Goal: Information Seeking & Learning: Learn about a topic

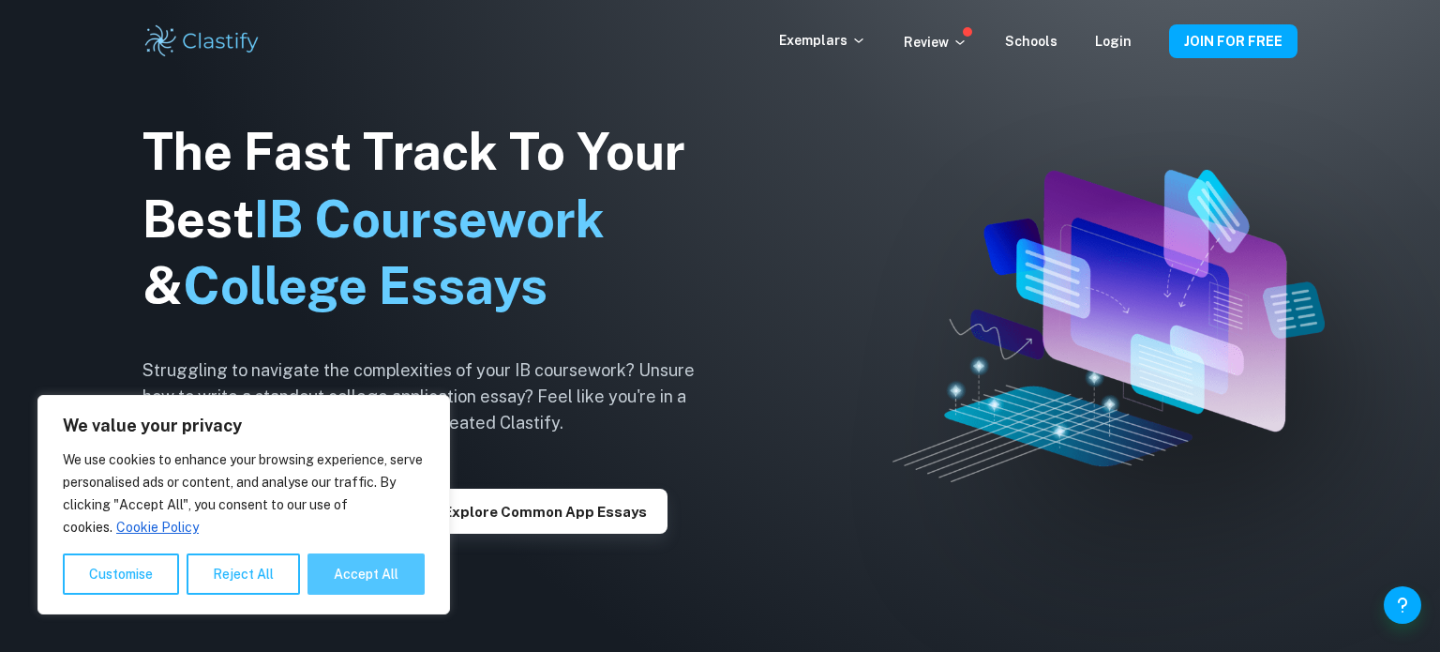
click at [338, 573] on button "Accept All" at bounding box center [366, 573] width 117 height 41
checkbox input "true"
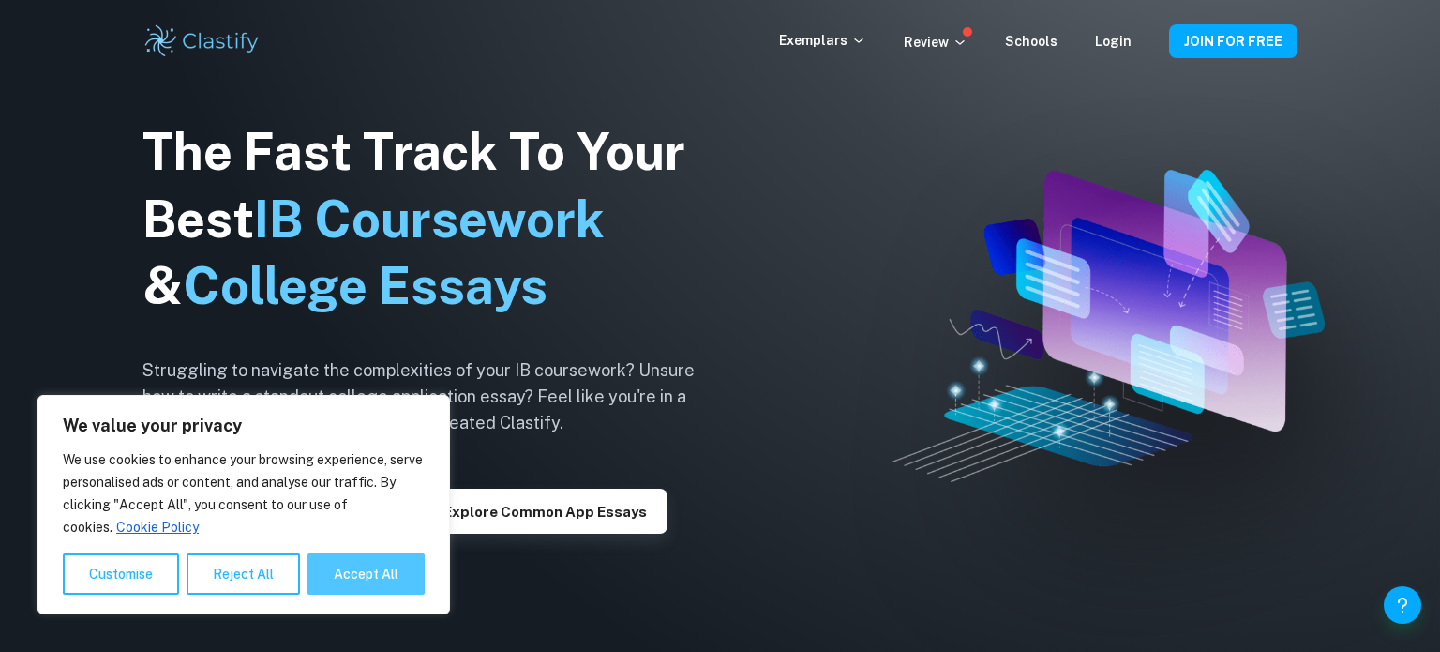
checkbox input "true"
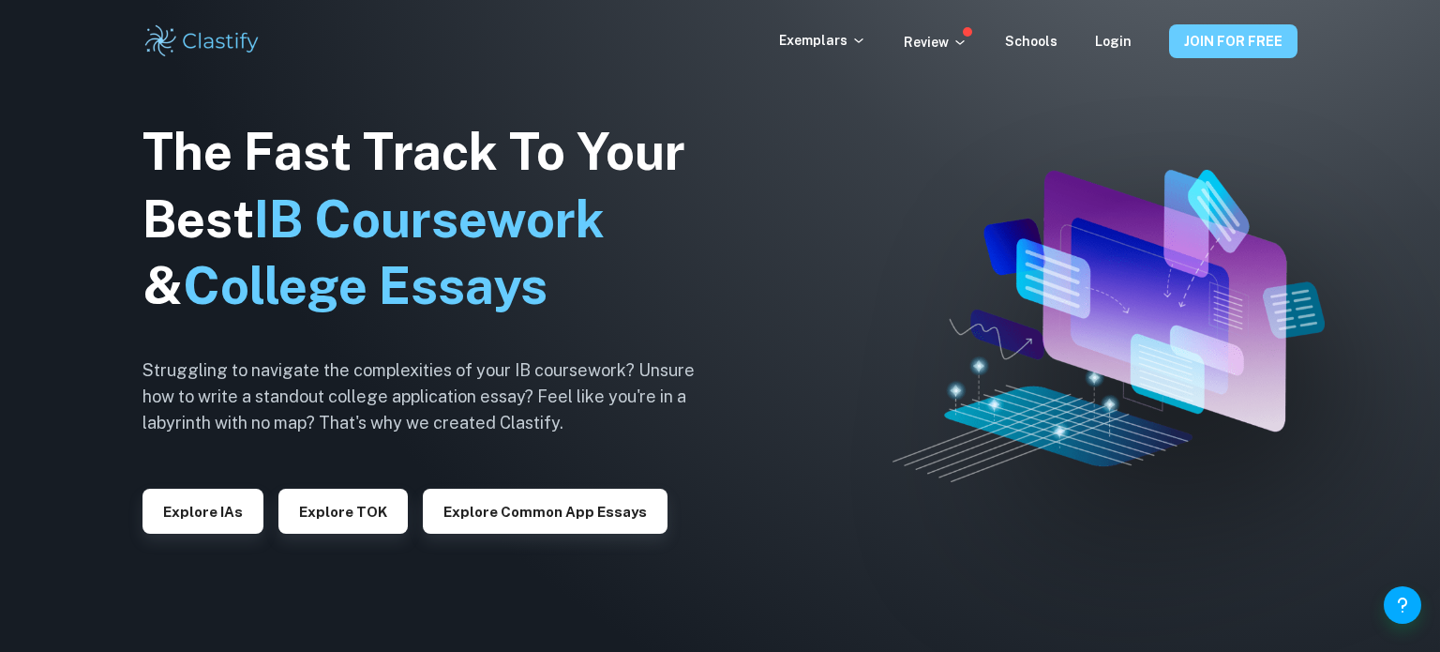
click at [1187, 25] on button "JOIN FOR FREE" at bounding box center [1233, 41] width 128 height 34
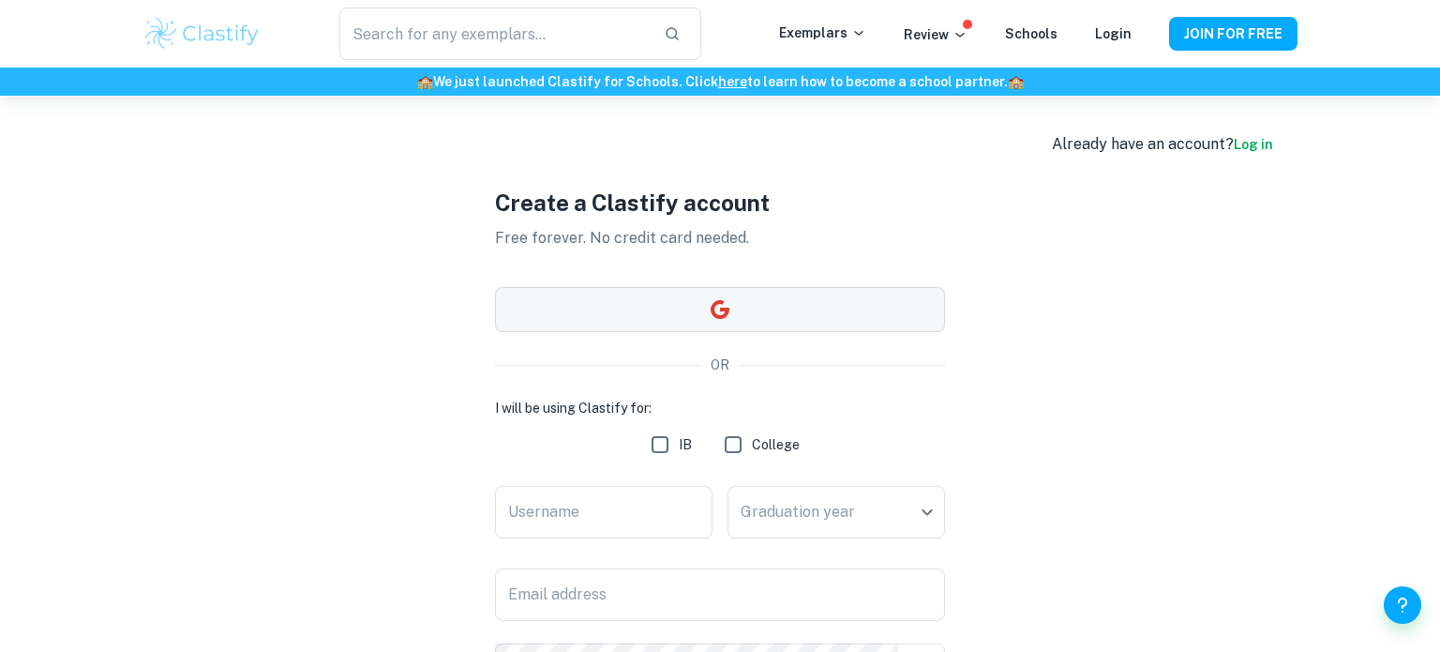
click at [743, 310] on button "button" at bounding box center [720, 309] width 450 height 45
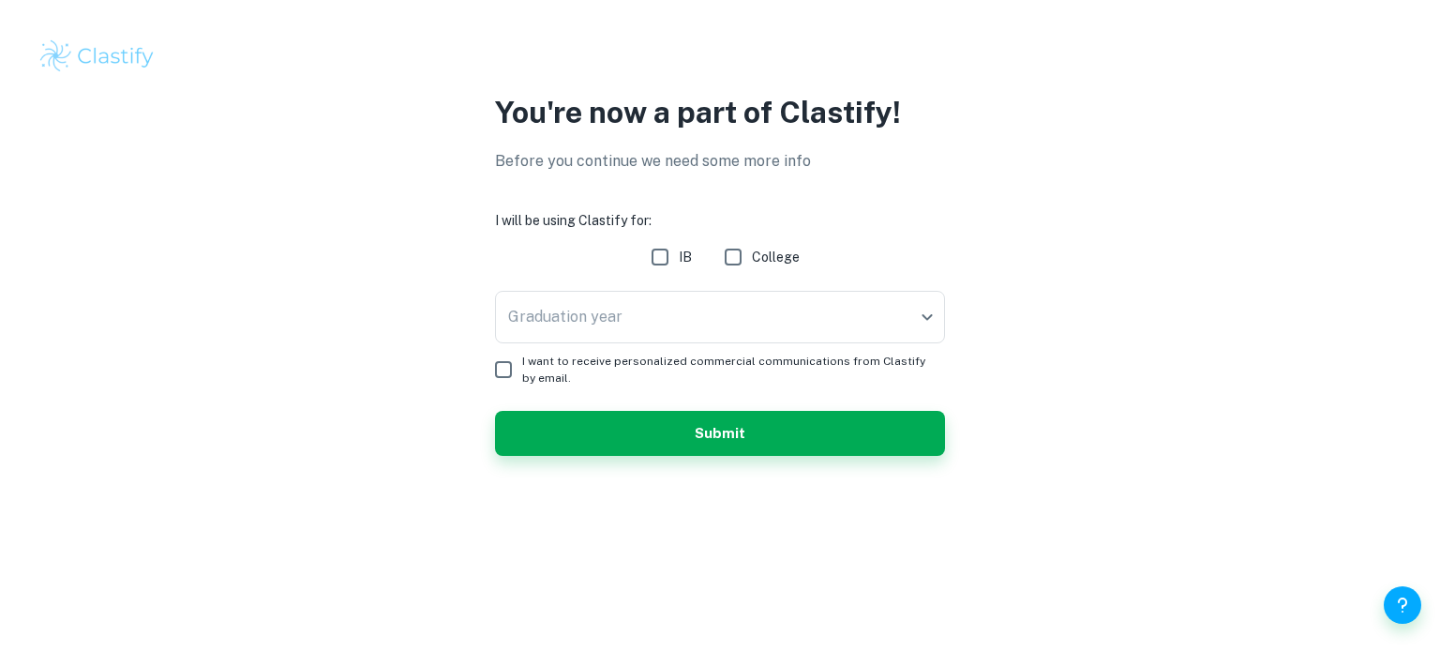
click at [672, 263] on input "IB" at bounding box center [660, 257] width 38 height 38
checkbox input "true"
click at [656, 328] on body "We value your privacy We use cookies to enhance your browsing experience, serve…" at bounding box center [720, 326] width 1440 height 652
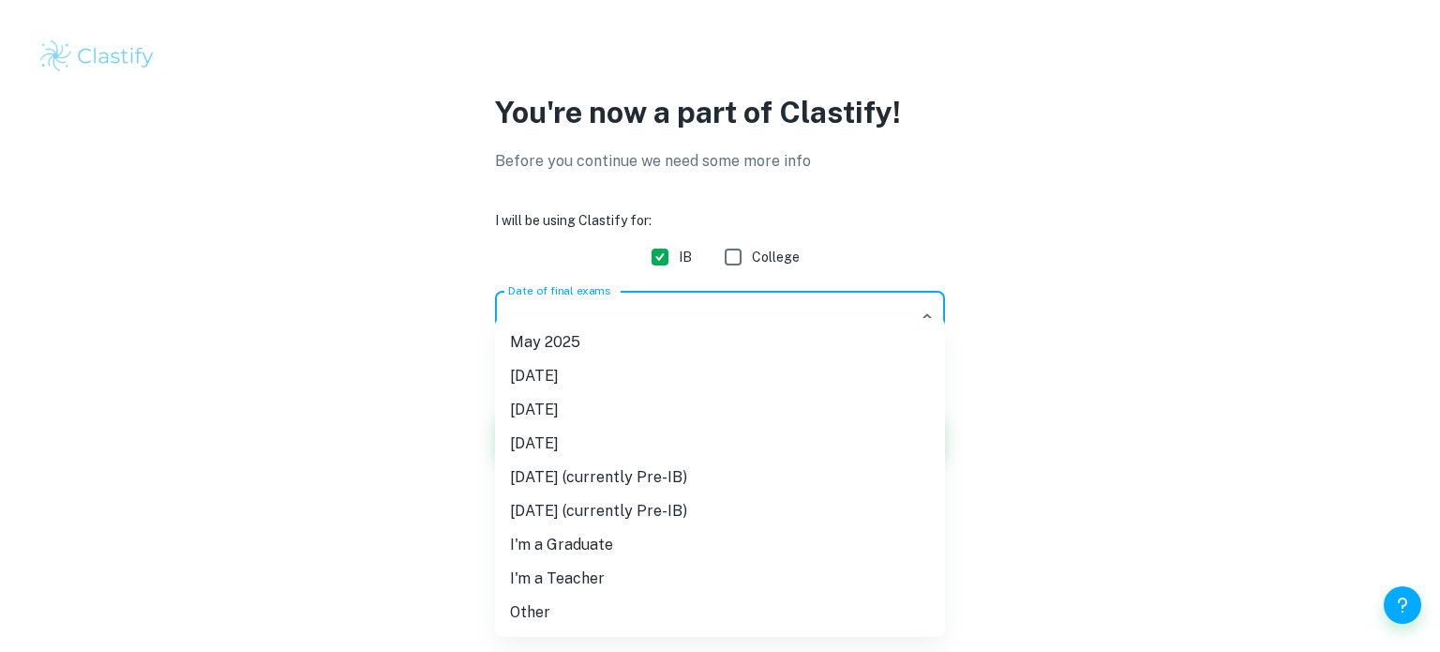
click at [705, 468] on li "[DATE] (currently Pre-IB)" at bounding box center [720, 477] width 450 height 34
type input "M27"
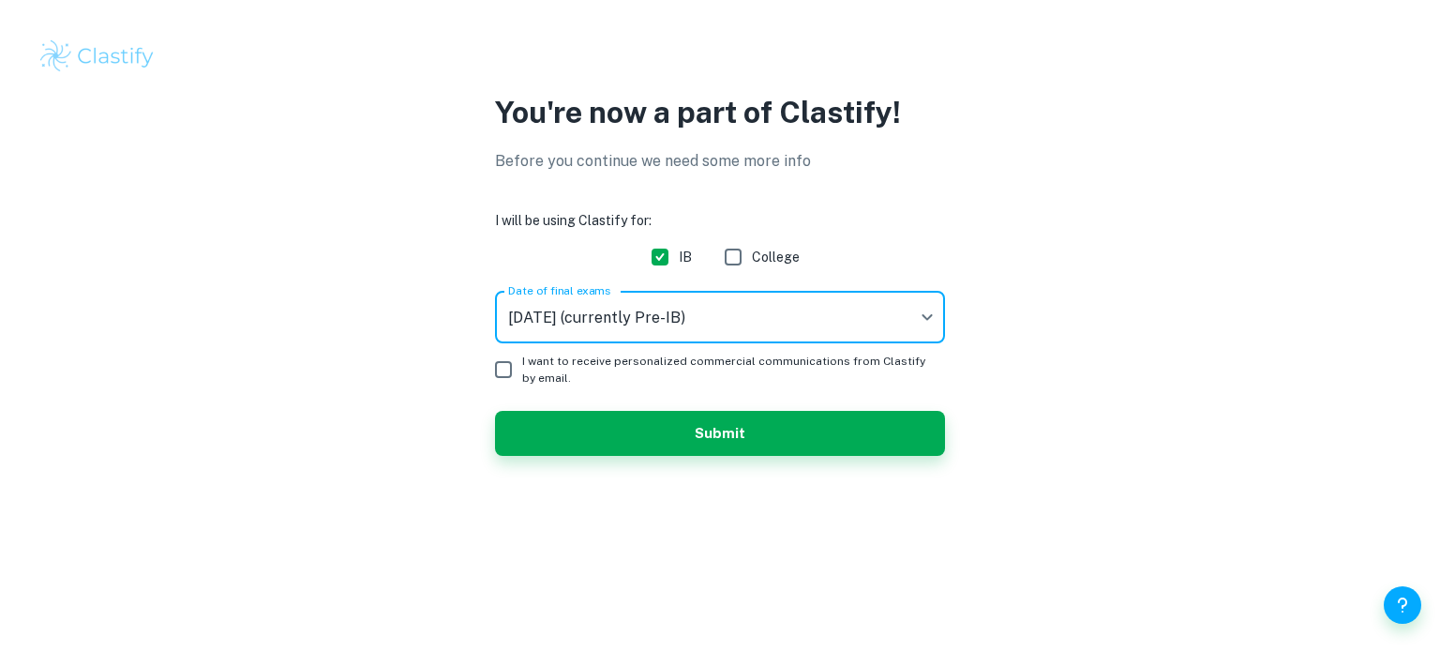
click at [512, 369] on input "I want to receive personalized commercial communications from Clastify by email." at bounding box center [504, 370] width 38 height 38
checkbox input "true"
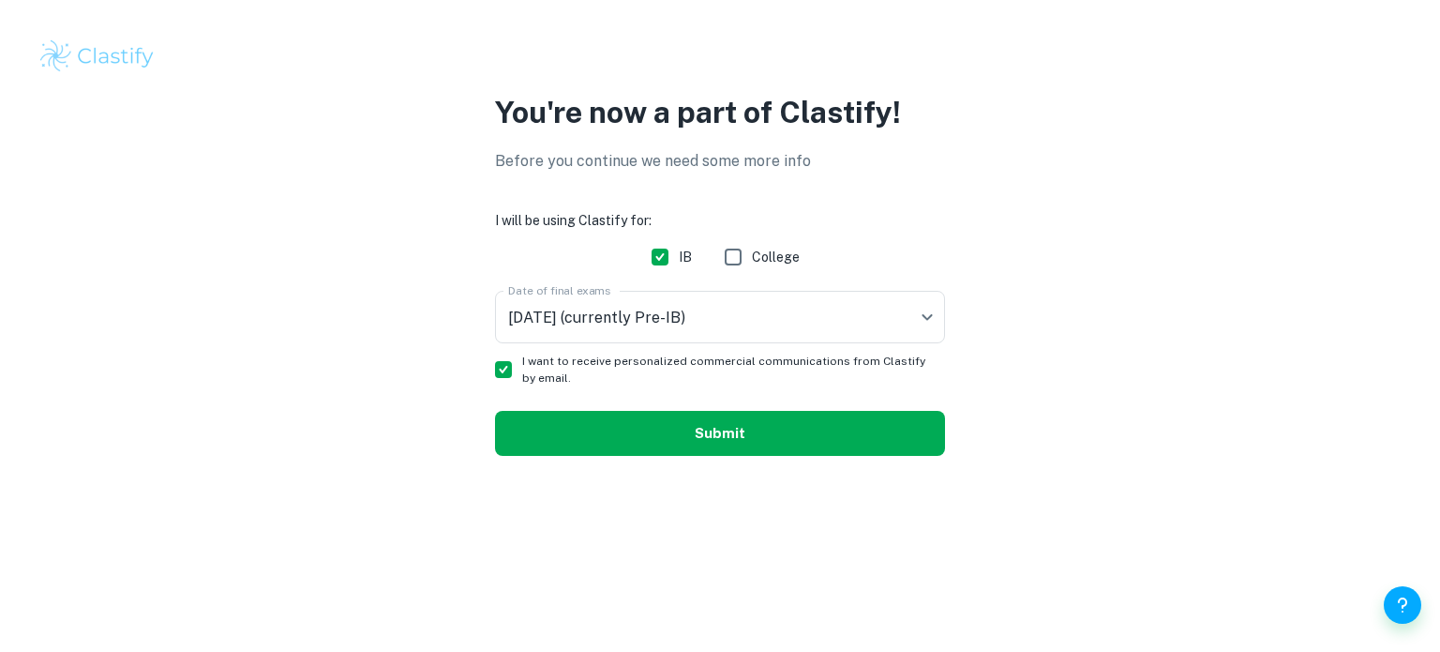
click at [551, 412] on button "Submit" at bounding box center [720, 433] width 450 height 45
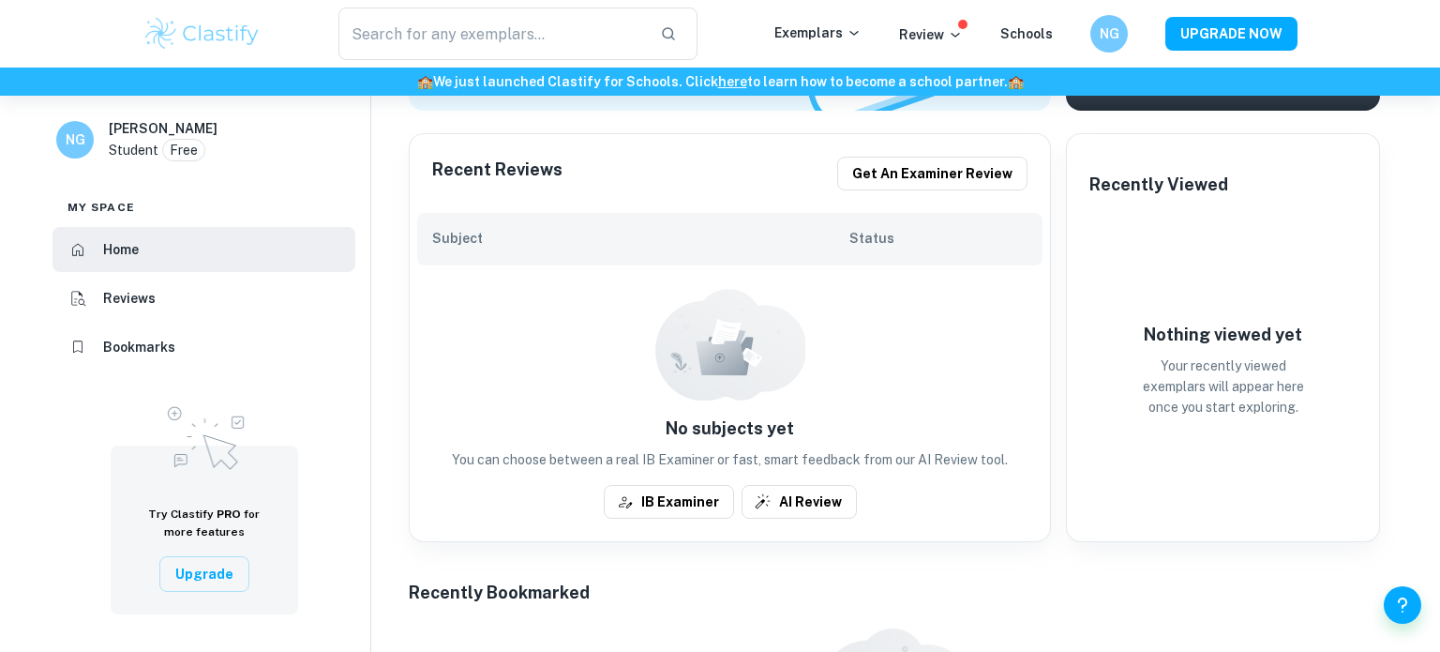
scroll to position [354, 0]
click at [816, 36] on p "Exemplars" at bounding box center [818, 33] width 87 height 21
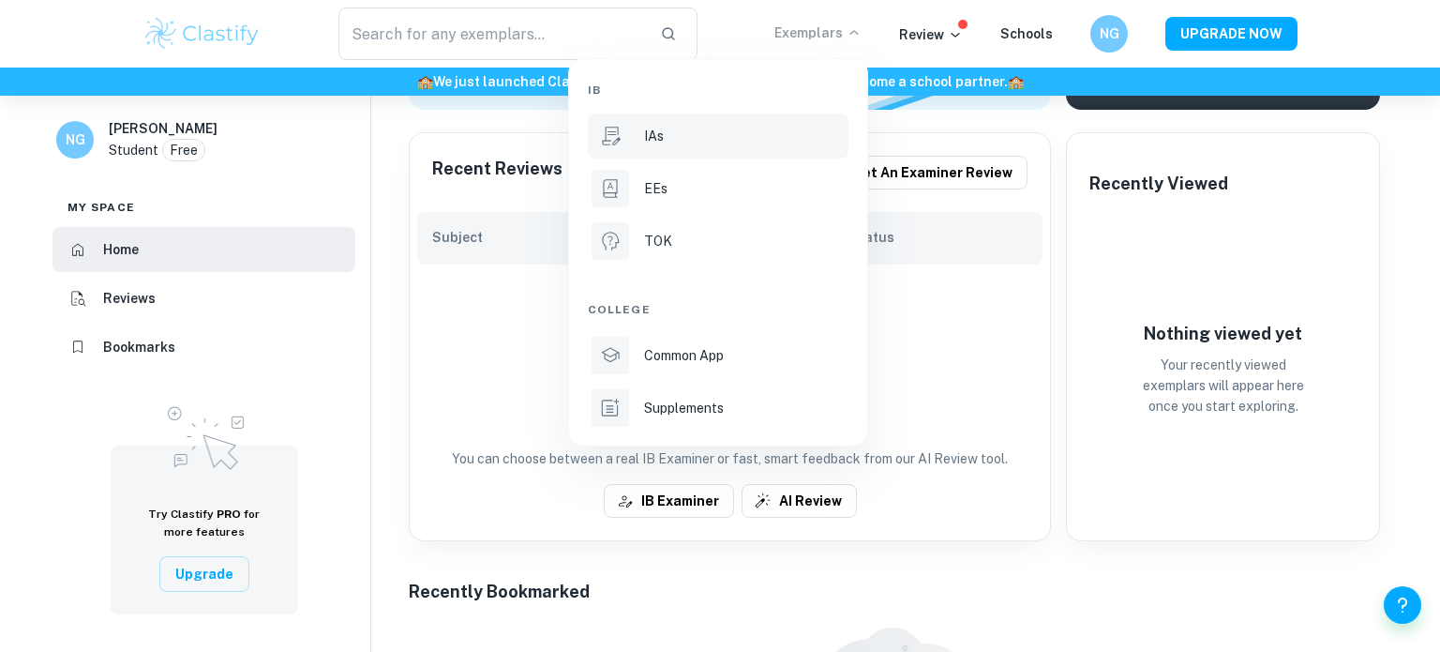
click at [741, 119] on li "IAs" at bounding box center [718, 135] width 261 height 45
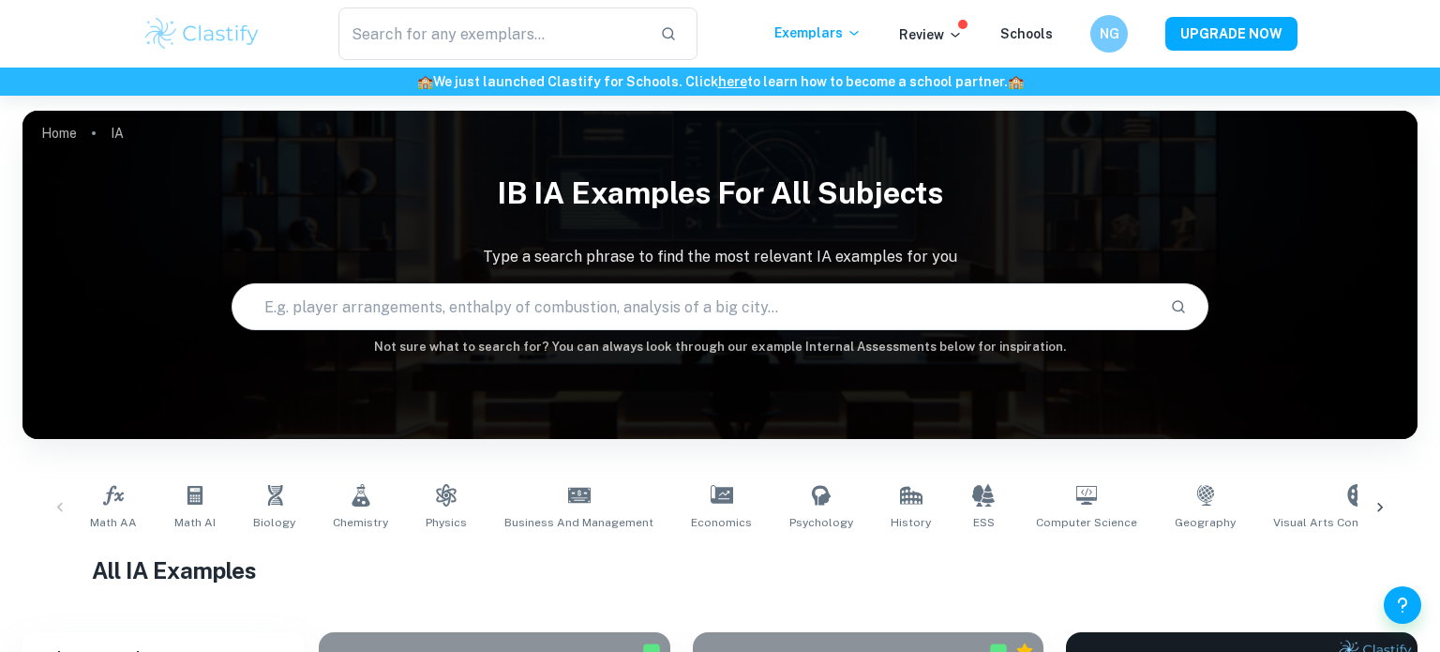
click at [956, 23] on div "Review" at bounding box center [931, 34] width 64 height 23
click at [935, 36] on p "Review" at bounding box center [931, 34] width 64 height 21
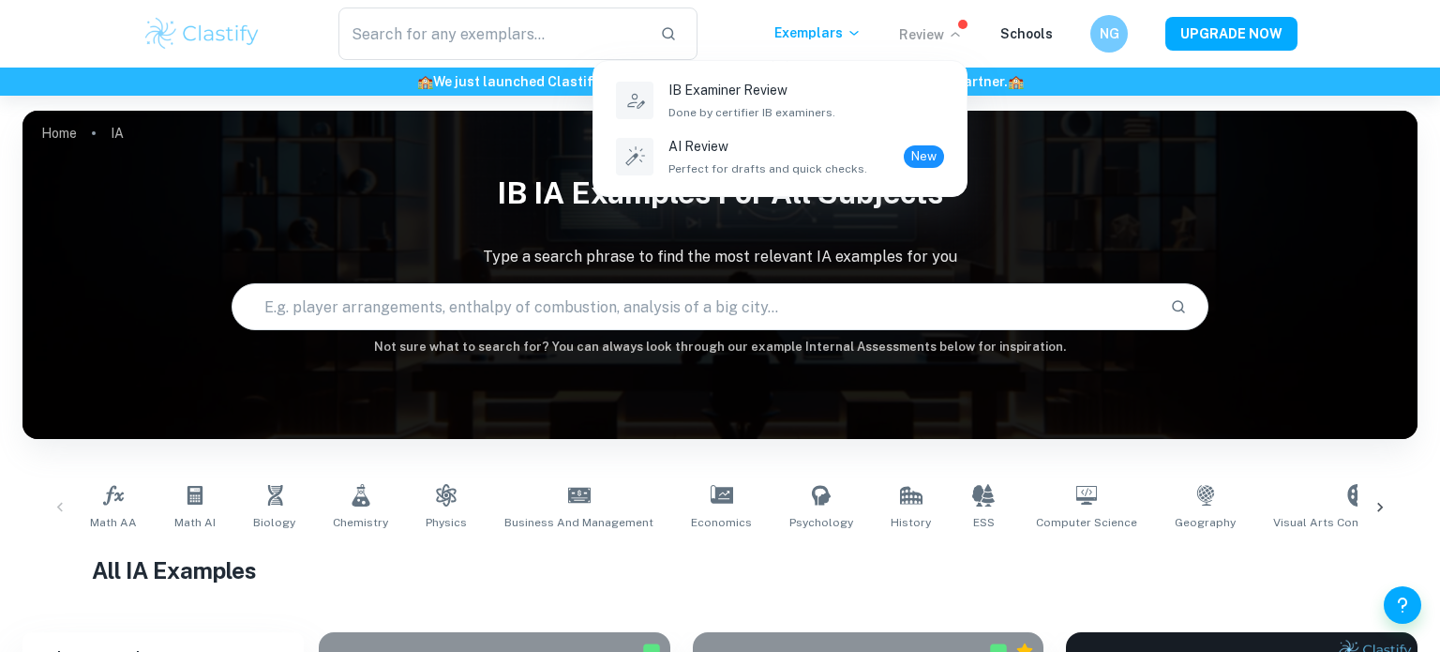
click at [1010, 30] on div at bounding box center [720, 326] width 1440 height 652
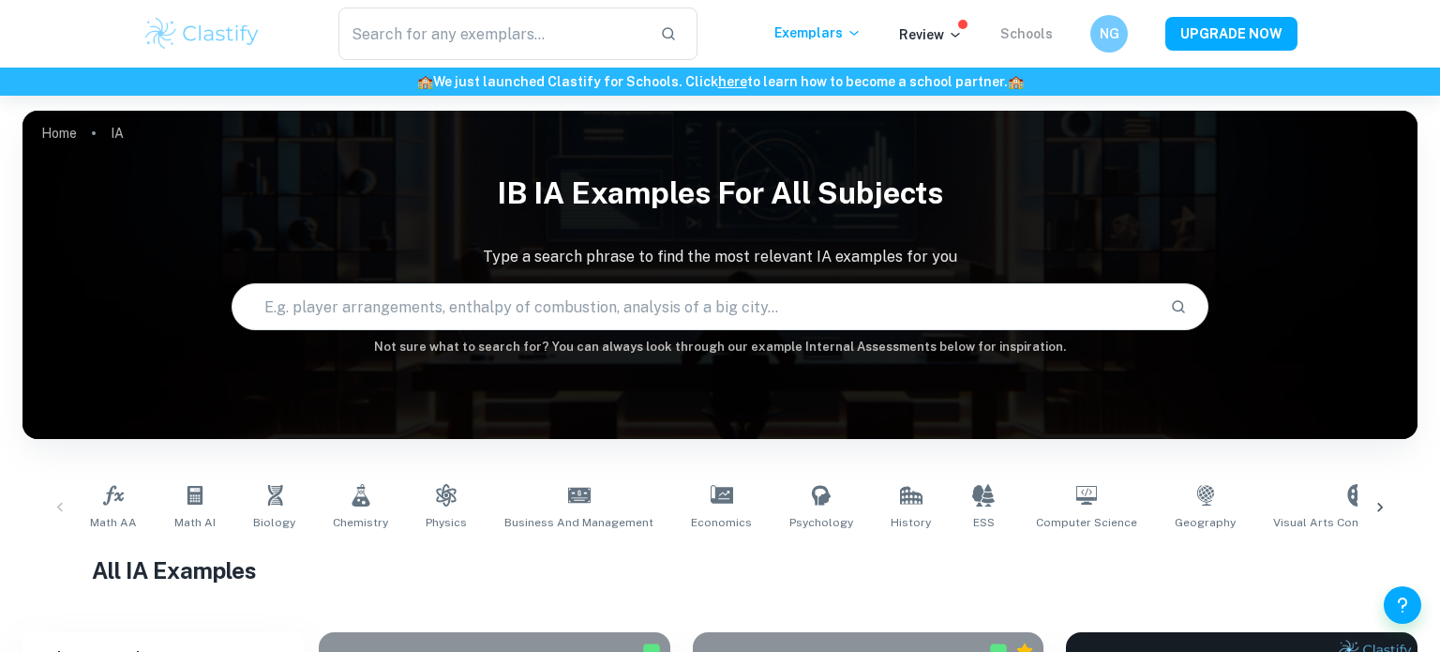
click at [1010, 30] on link "Schools" at bounding box center [1027, 33] width 53 height 15
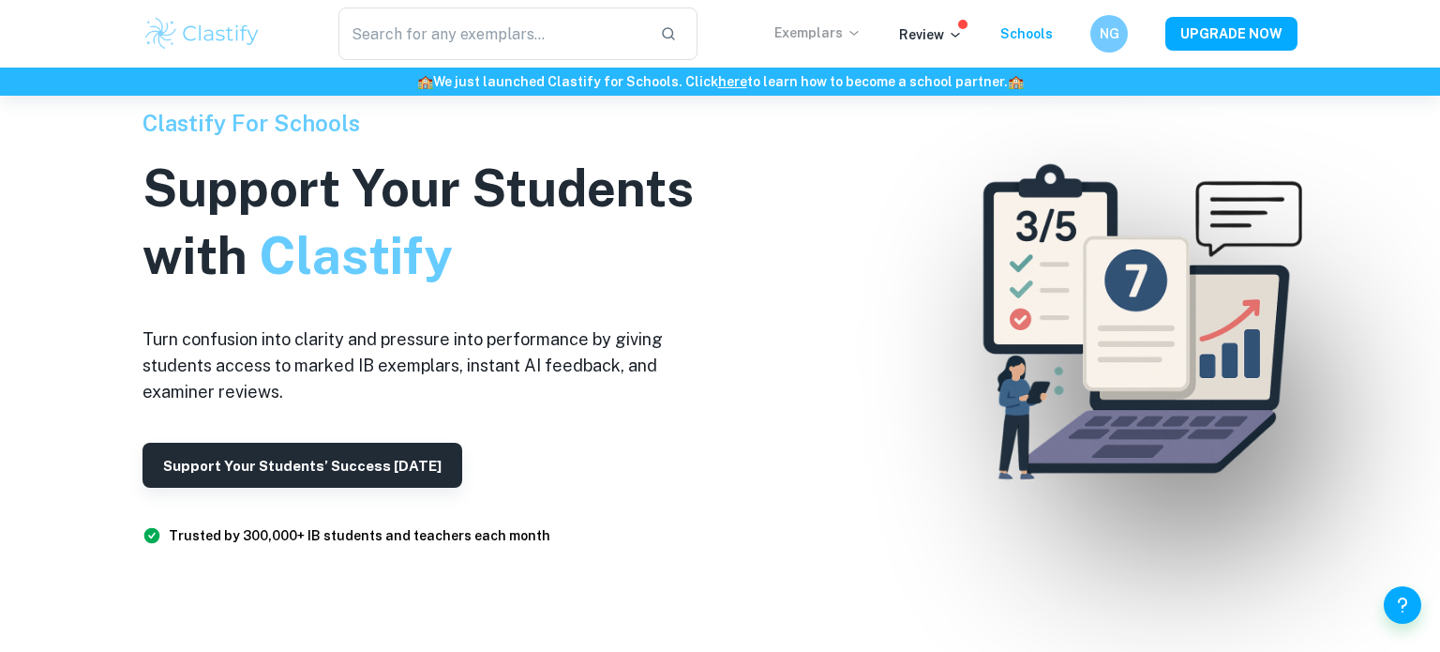
click at [818, 34] on p "Exemplars" at bounding box center [818, 33] width 87 height 21
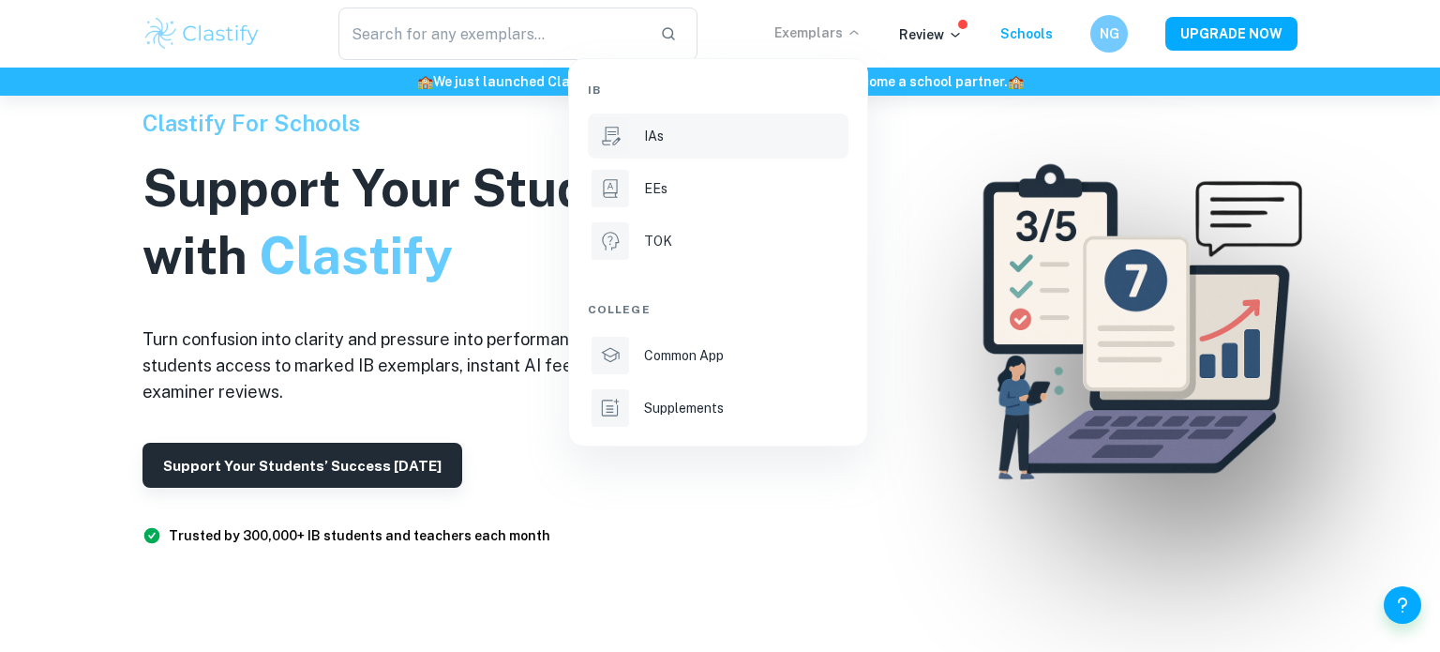
click at [731, 136] on div "IAs" at bounding box center [744, 136] width 201 height 21
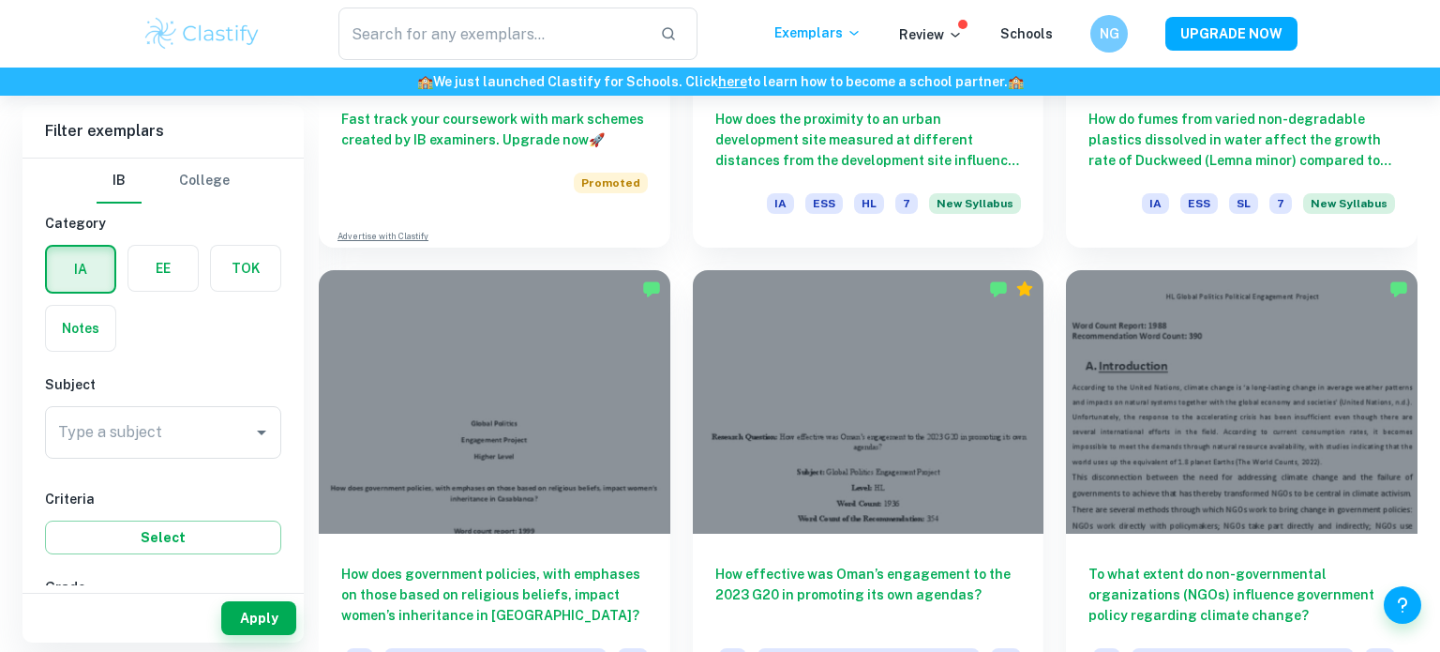
scroll to position [1743, 0]
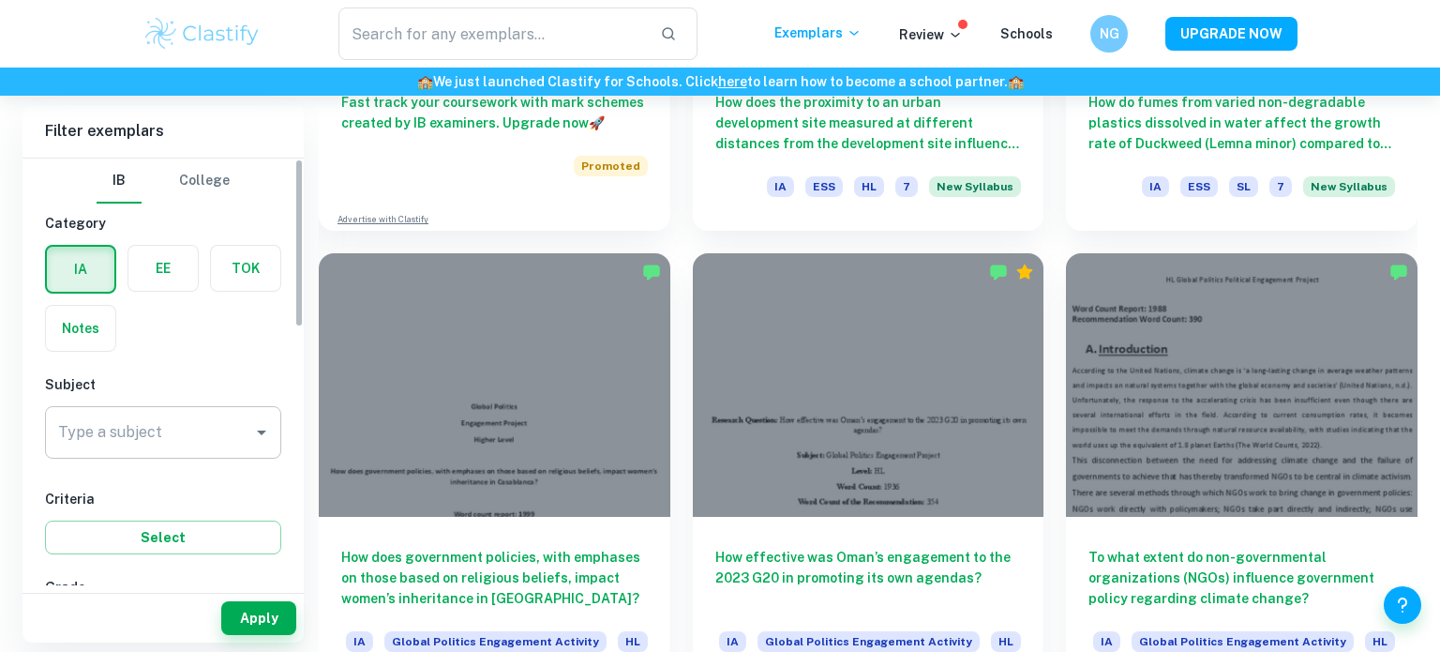
click at [280, 444] on div "Type a subject" at bounding box center [163, 432] width 236 height 53
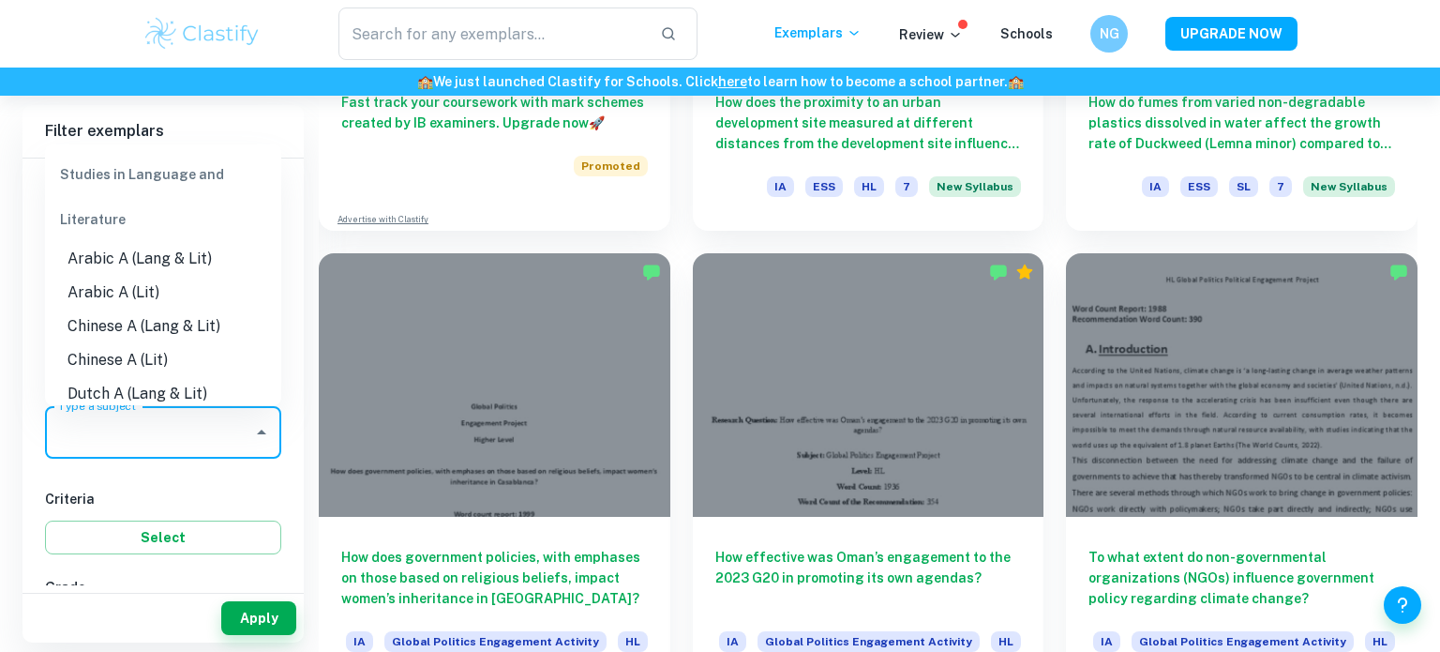
click at [258, 437] on icon "Close" at bounding box center [261, 432] width 23 height 23
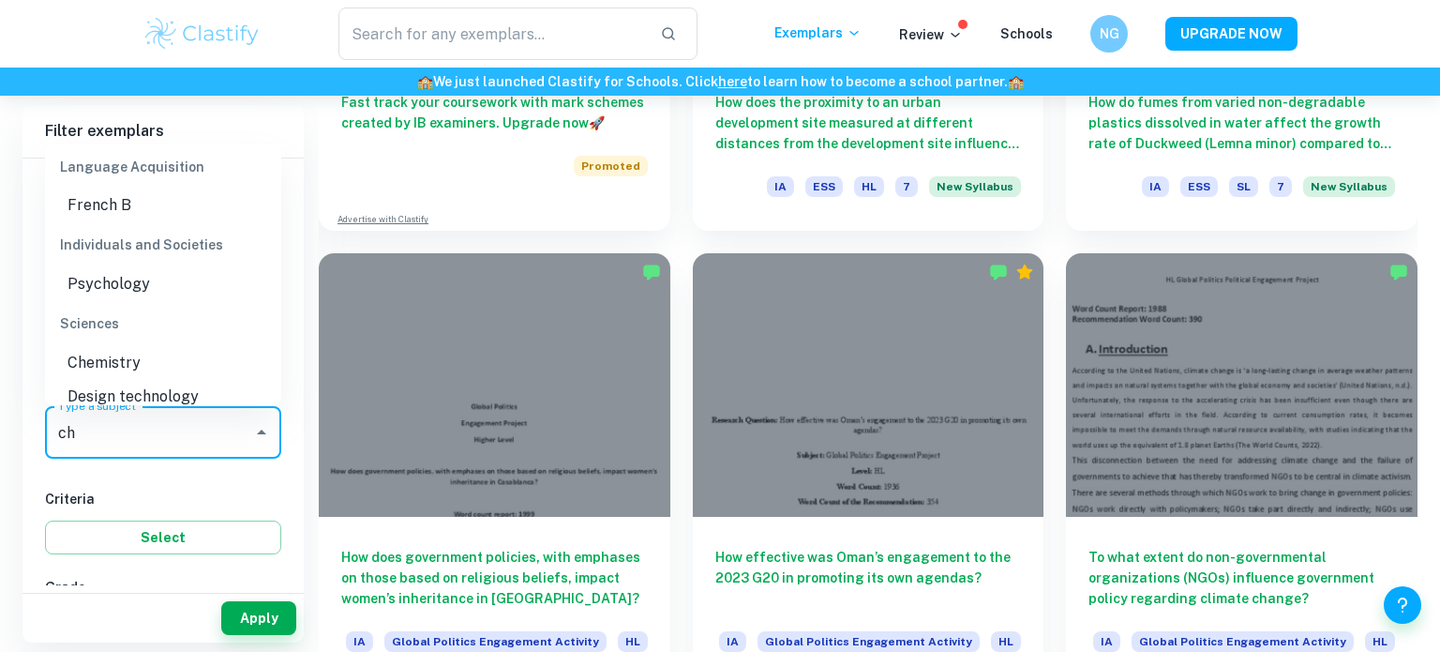
scroll to position [384, 0]
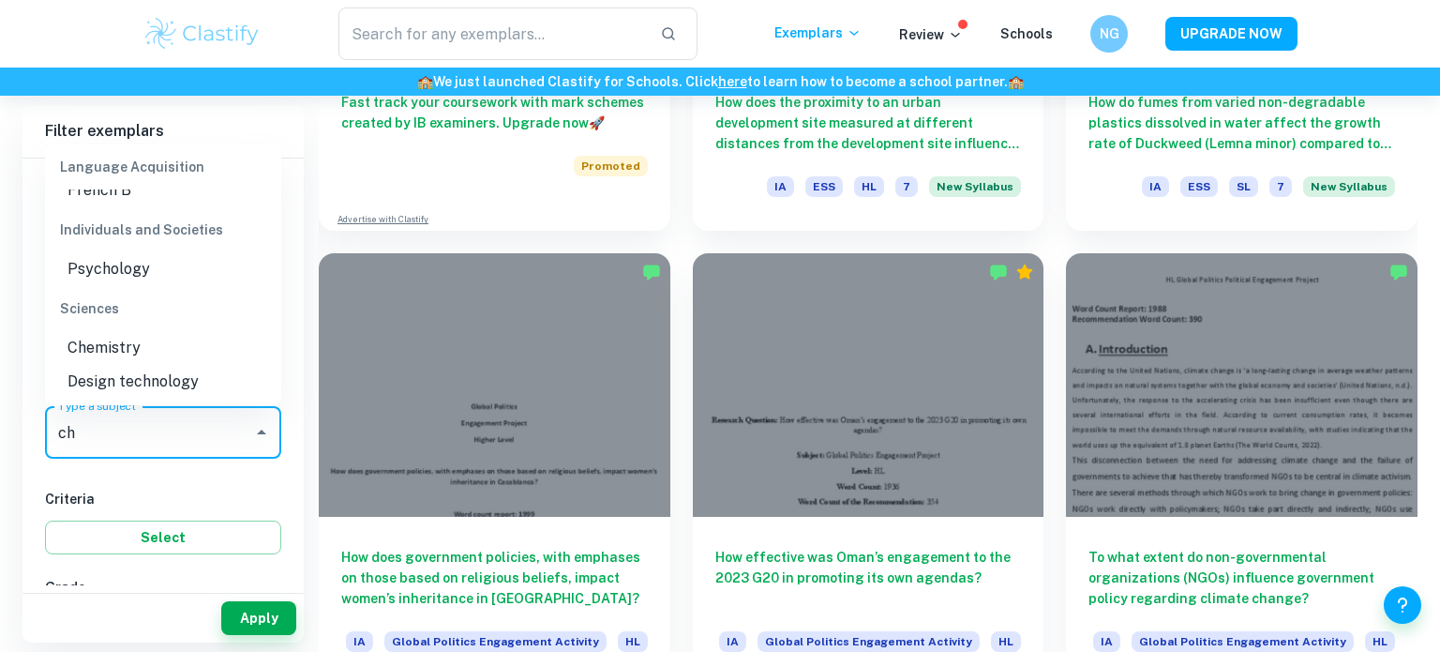
click at [105, 354] on li "Chemistry" at bounding box center [163, 348] width 236 height 34
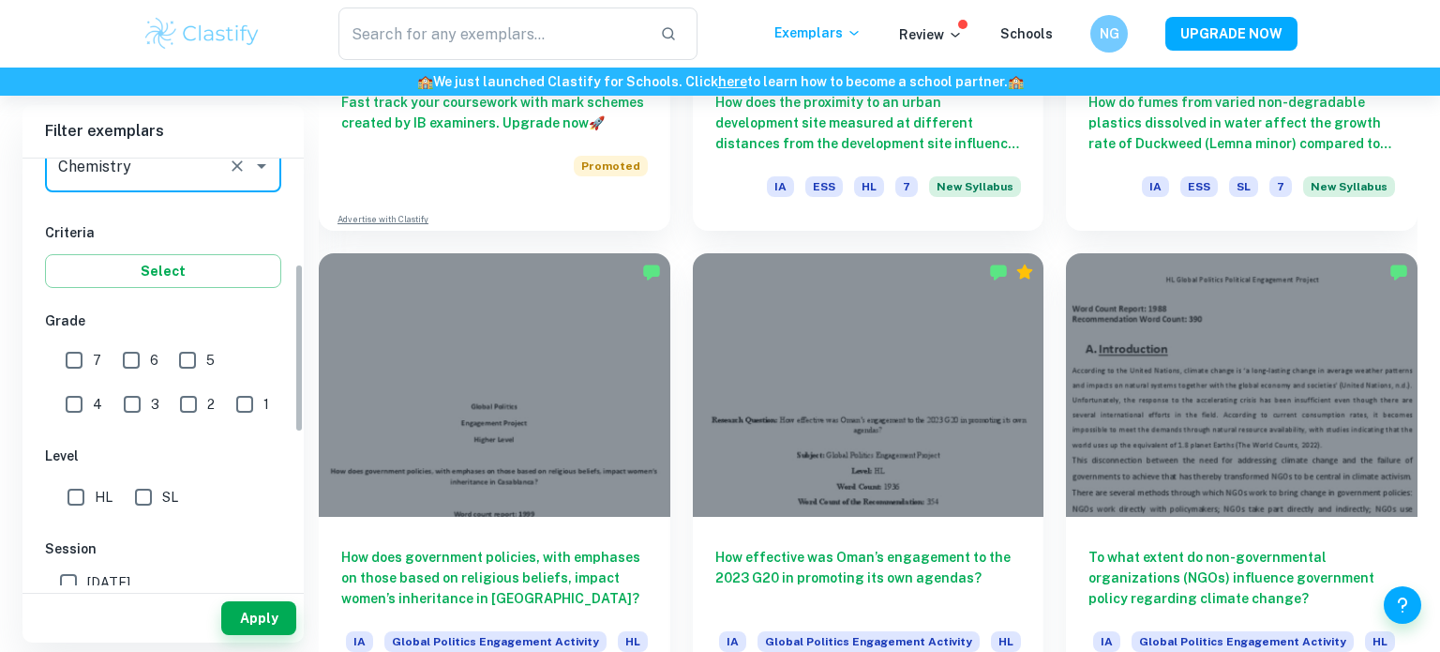
scroll to position [300, 0]
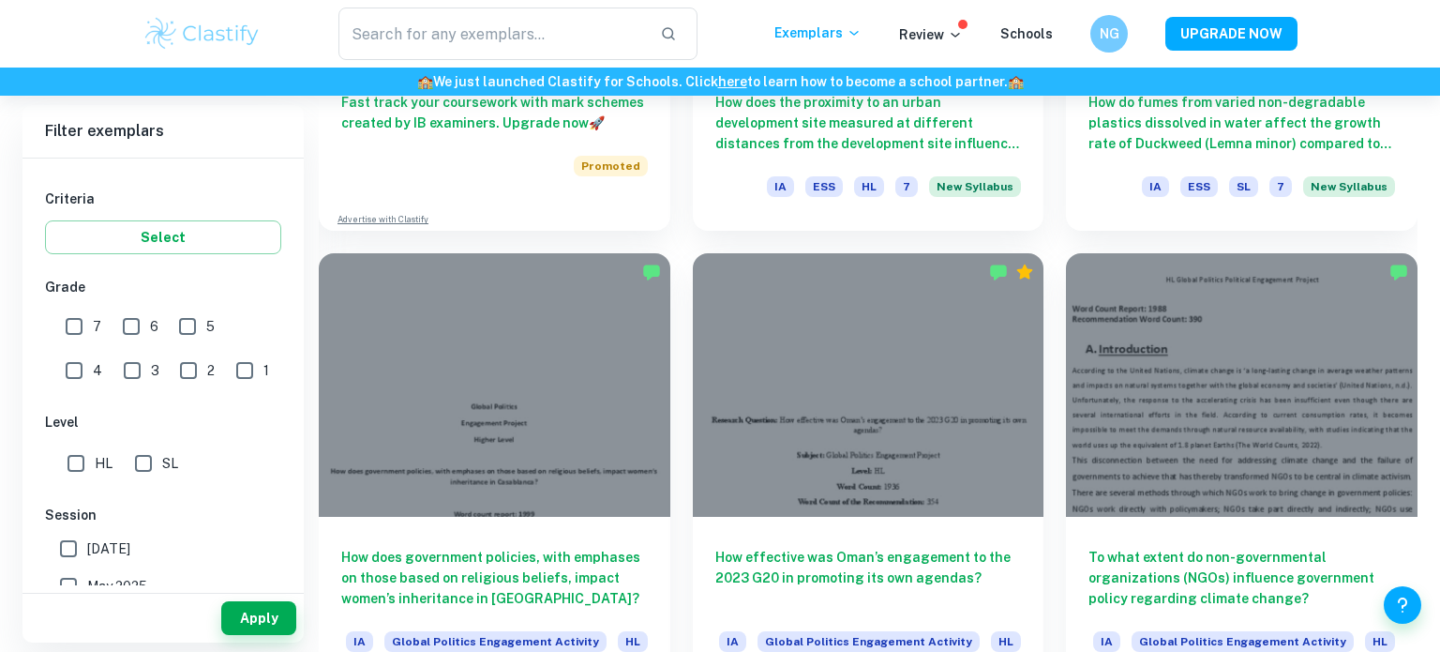
type input "Chemistry"
click at [226, 365] on input "1" at bounding box center [245, 371] width 38 height 38
checkbox input "true"
click at [84, 461] on input "HL" at bounding box center [76, 464] width 38 height 38
checkbox input "true"
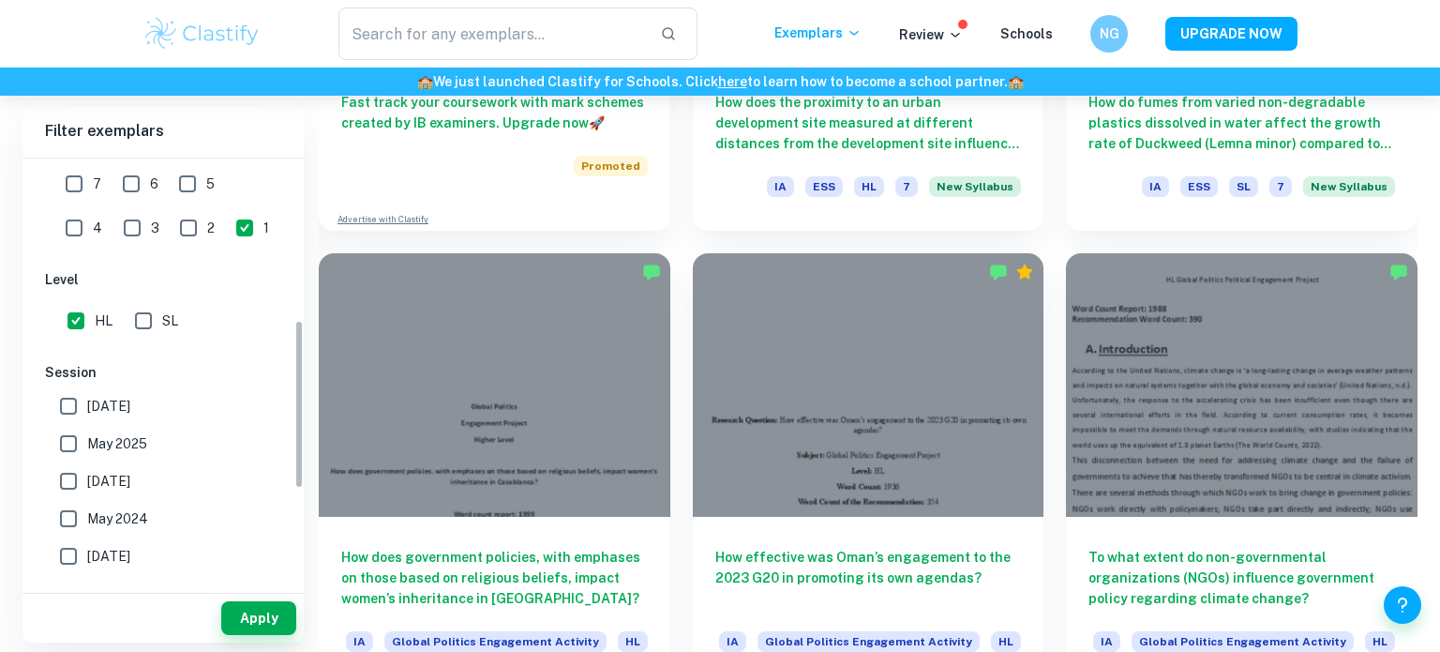
scroll to position [463, 0]
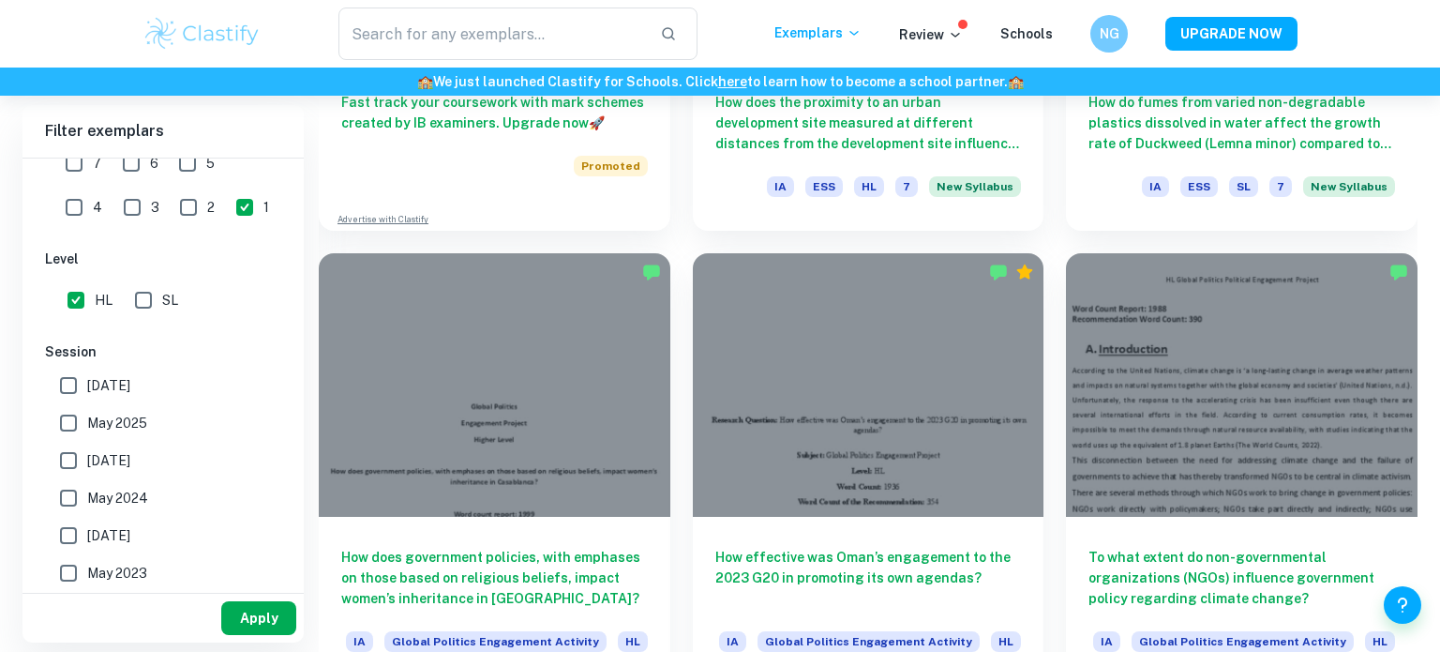
click at [245, 607] on button "Apply" at bounding box center [258, 618] width 75 height 34
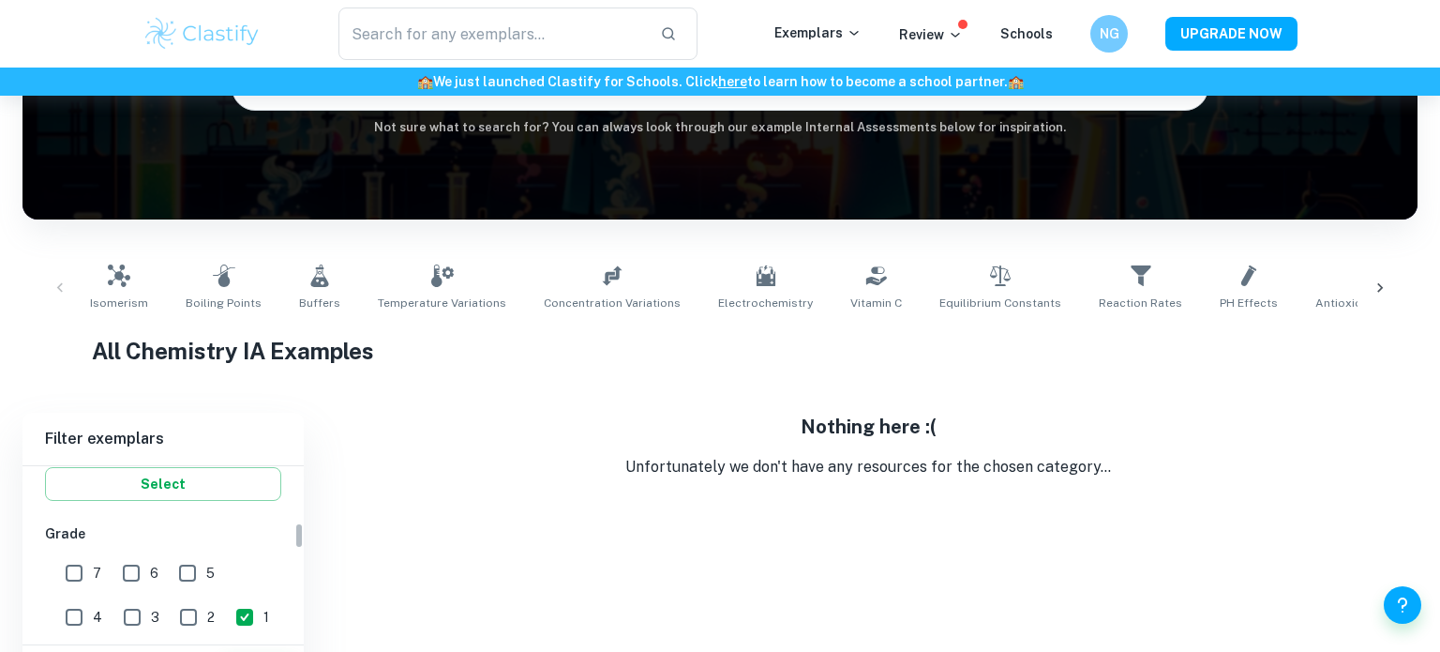
scroll to position [359, 0]
click at [125, 565] on input "6" at bounding box center [132, 575] width 38 height 38
checkbox input "true"
click at [226, 619] on input "1" at bounding box center [245, 619] width 38 height 38
checkbox input "false"
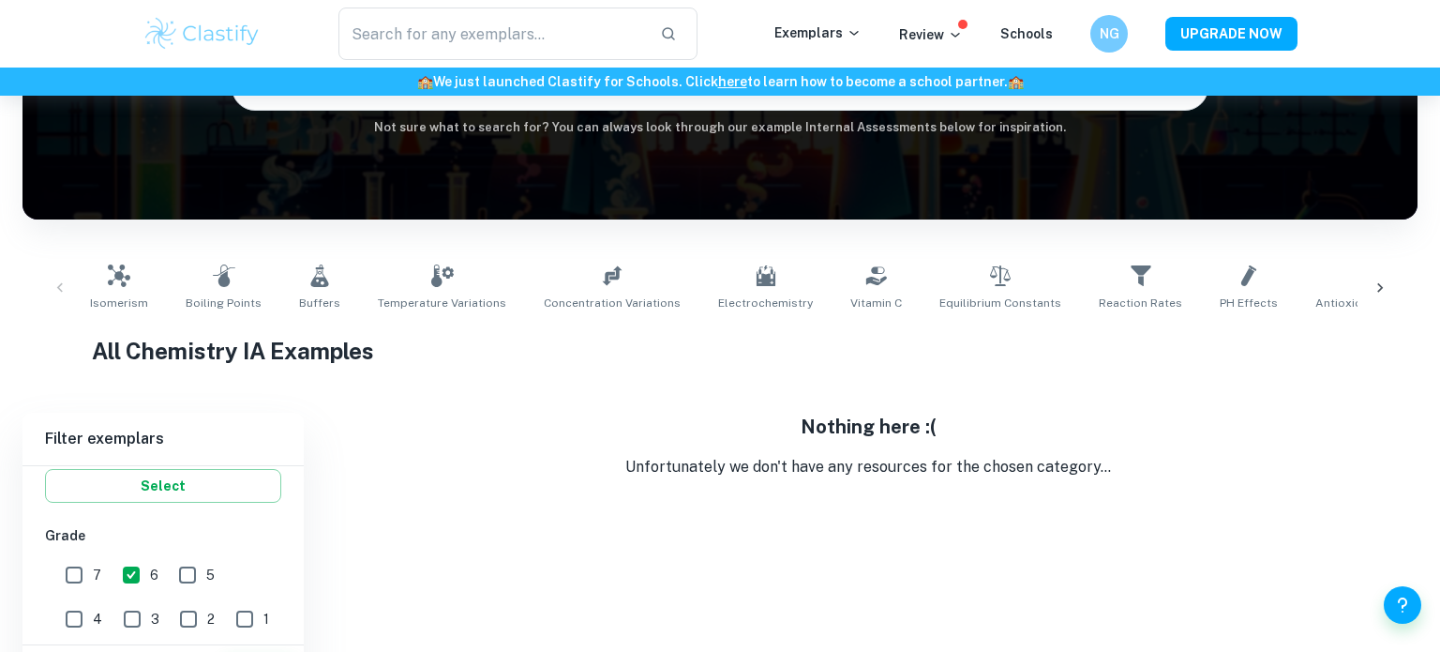
scroll to position [262, 0]
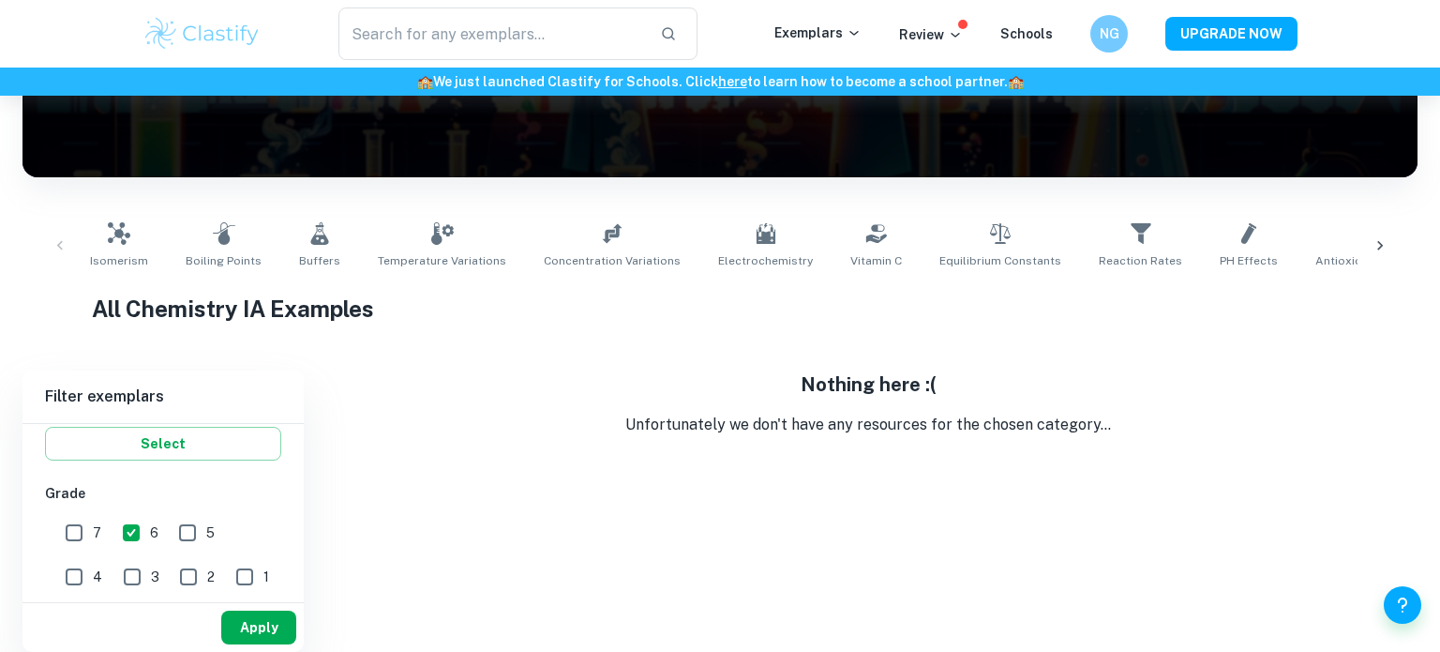
click at [268, 636] on button "Apply" at bounding box center [258, 628] width 75 height 34
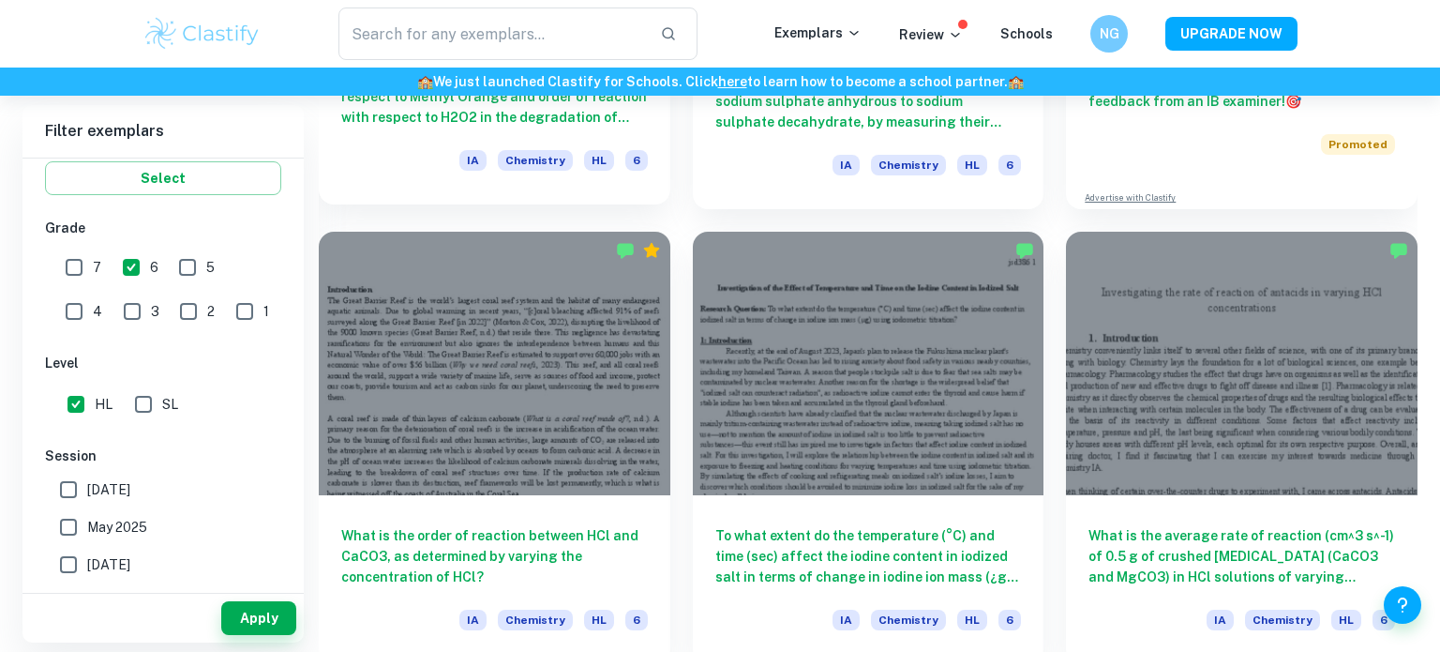
scroll to position [856, 0]
click at [93, 293] on input "4" at bounding box center [74, 312] width 38 height 38
checkbox input "true"
click at [131, 259] on input "6" at bounding box center [132, 268] width 38 height 38
checkbox input "false"
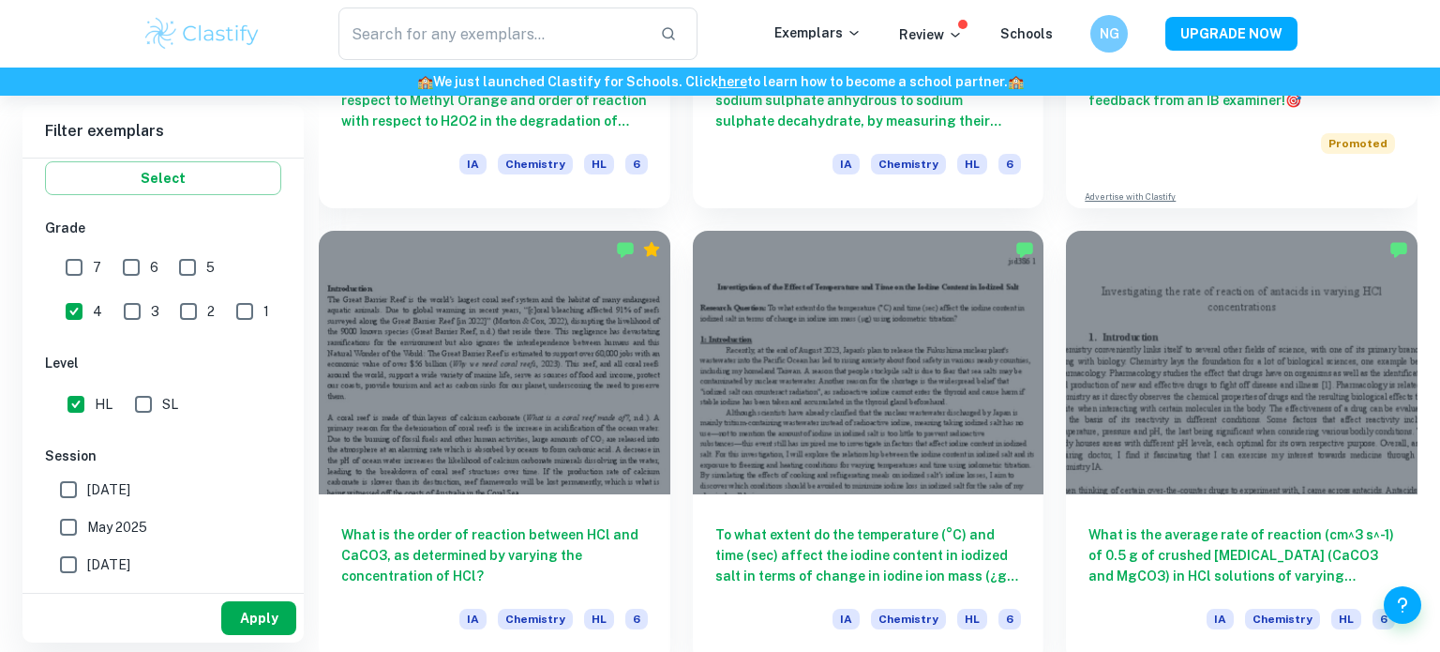
click at [242, 615] on button "Apply" at bounding box center [258, 618] width 75 height 34
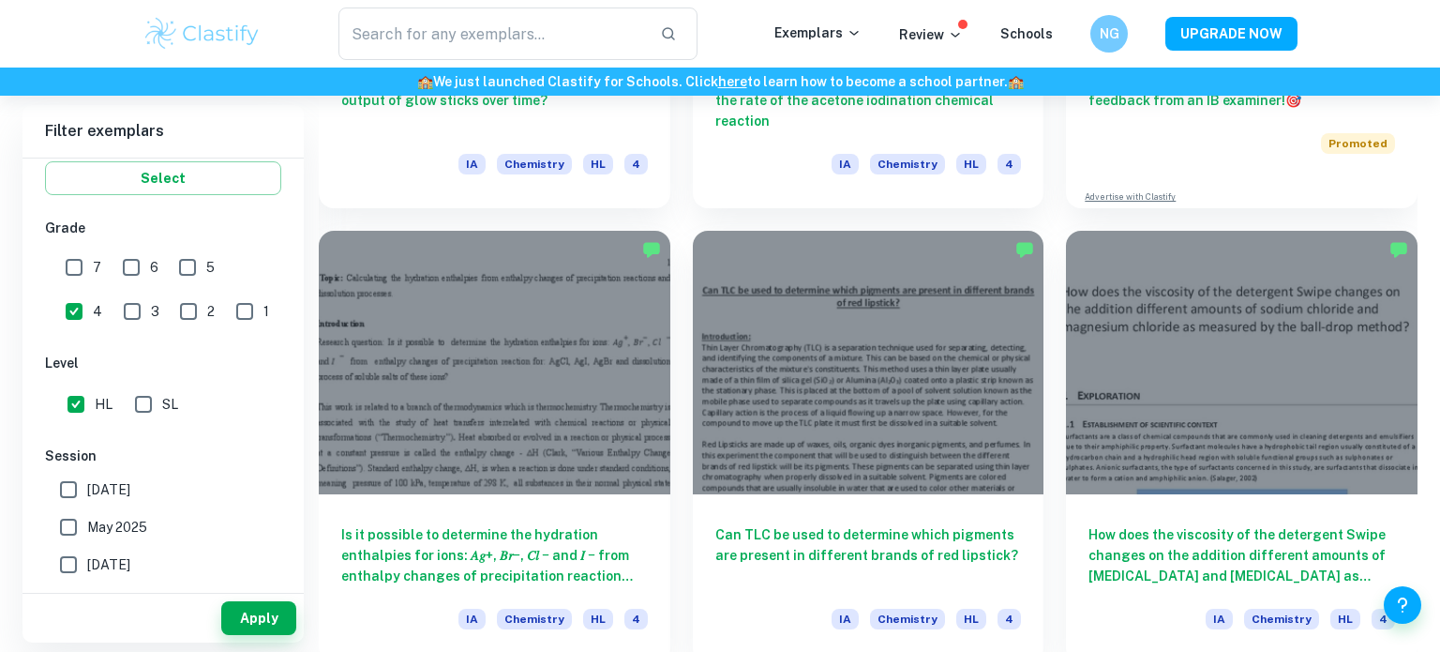
click at [93, 293] on input "4" at bounding box center [74, 312] width 38 height 38
checkbox input "false"
click at [113, 315] on input "3" at bounding box center [132, 312] width 38 height 38
checkbox input "true"
click at [263, 620] on button "Apply" at bounding box center [258, 618] width 75 height 34
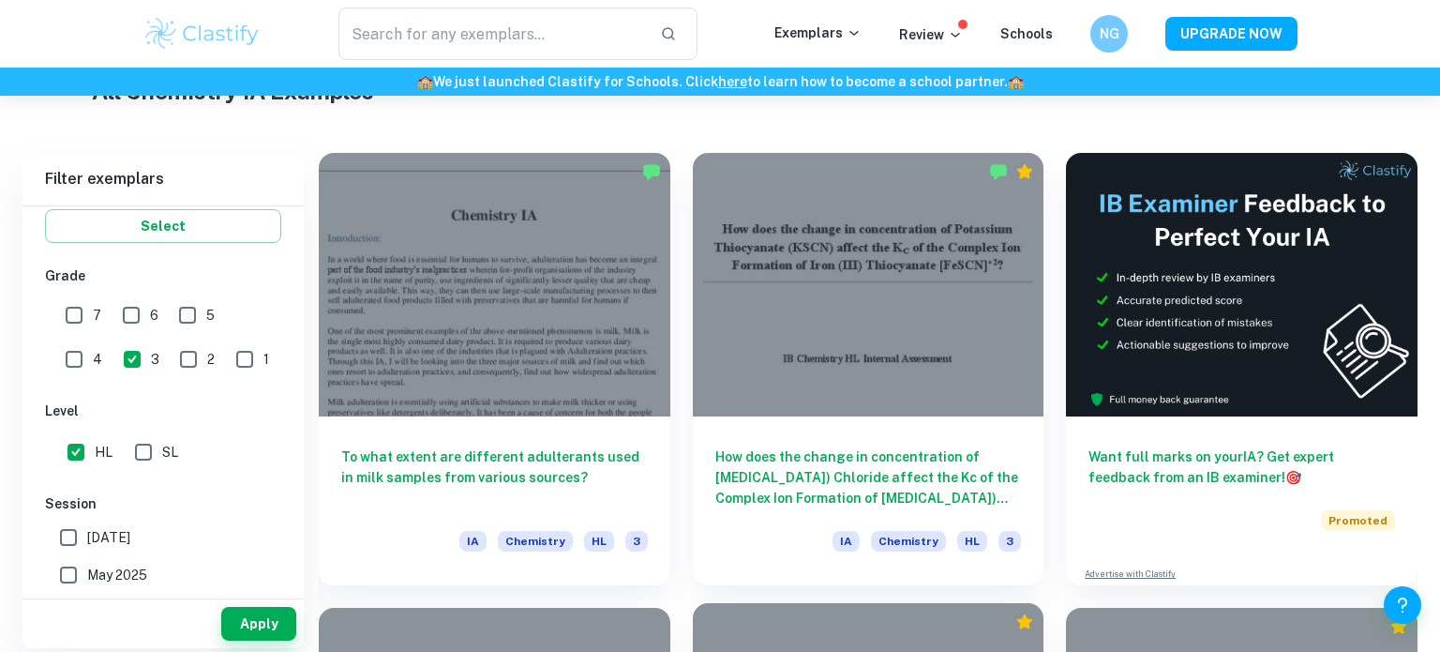
scroll to position [487, 0]
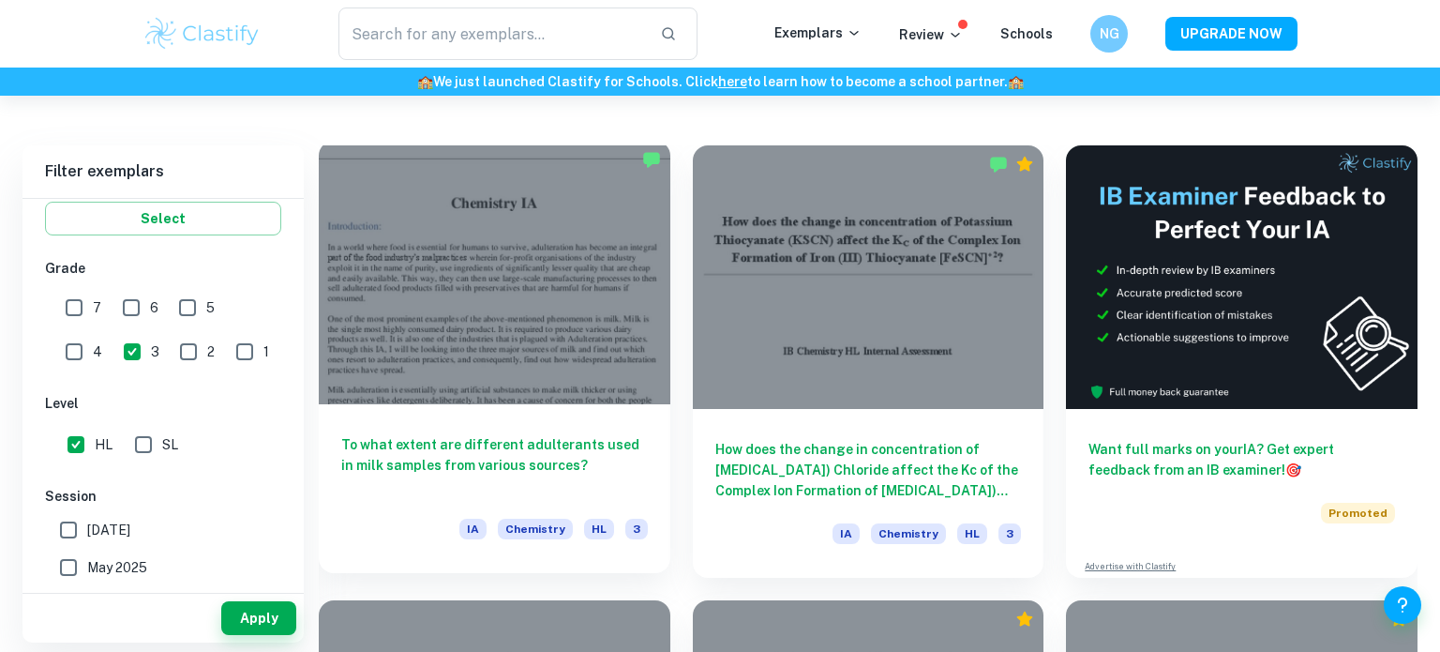
click at [611, 351] on div at bounding box center [495, 273] width 352 height 264
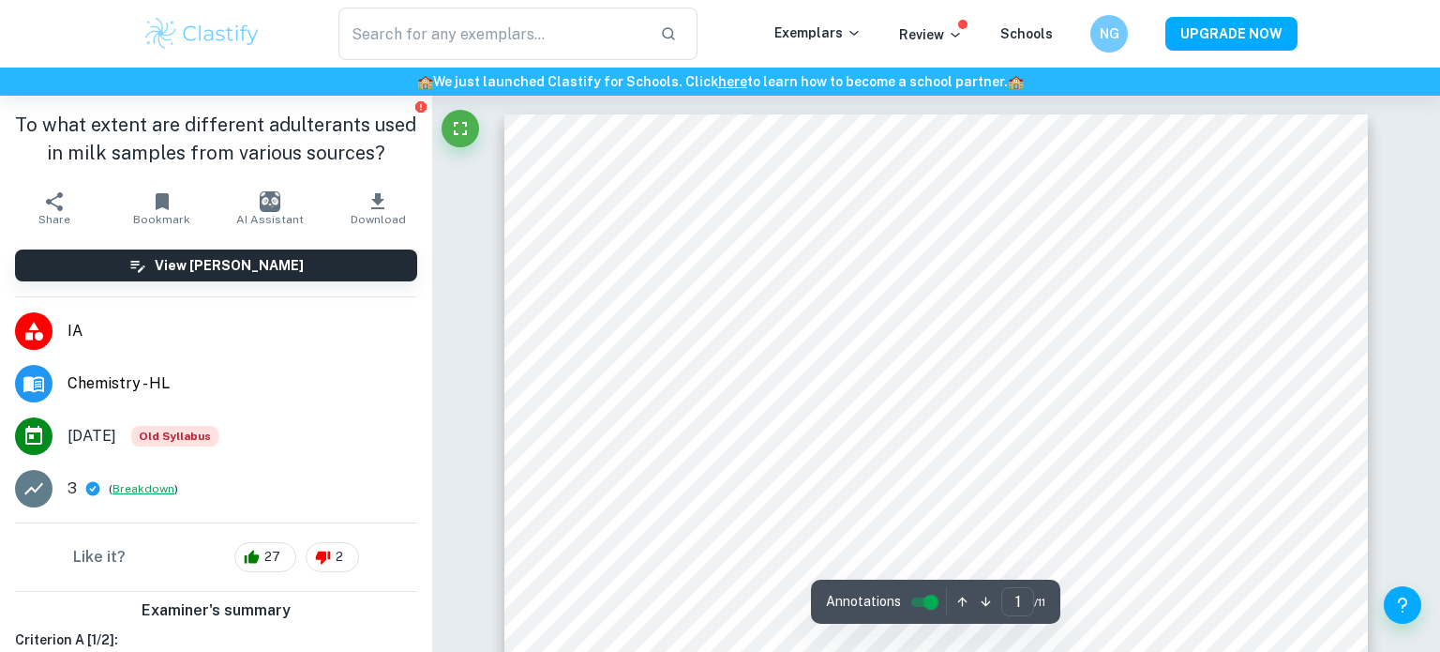
click at [119, 483] on button "Breakdown" at bounding box center [144, 488] width 62 height 17
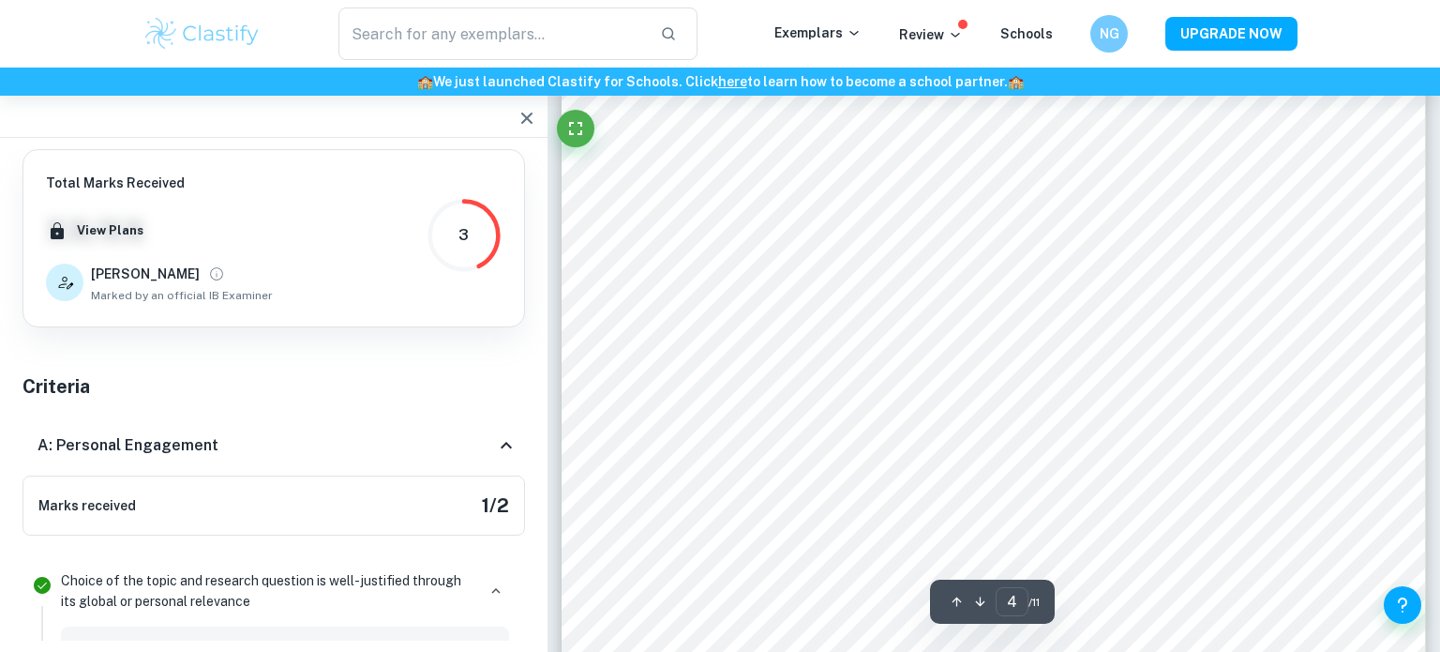
scroll to position [4468, 0]
type input "6"
click at [522, 119] on icon "button" at bounding box center [527, 118] width 23 height 23
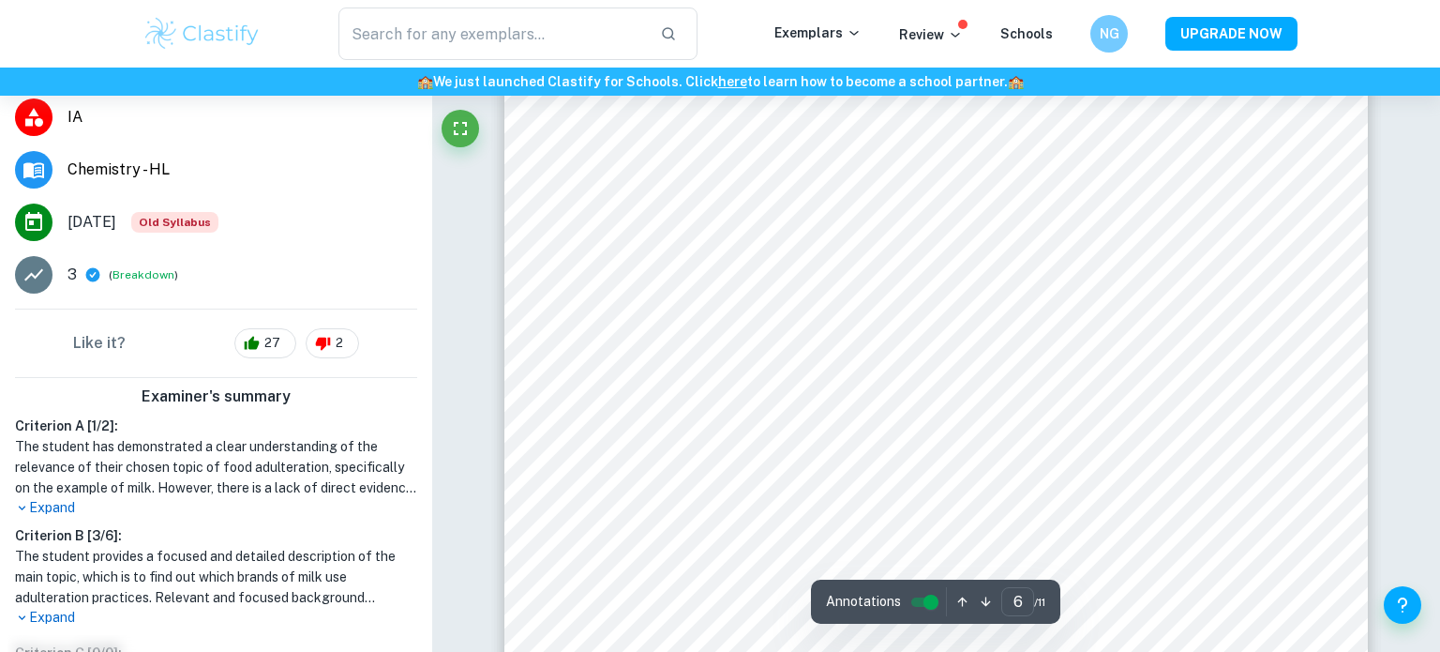
scroll to position [394, 0]
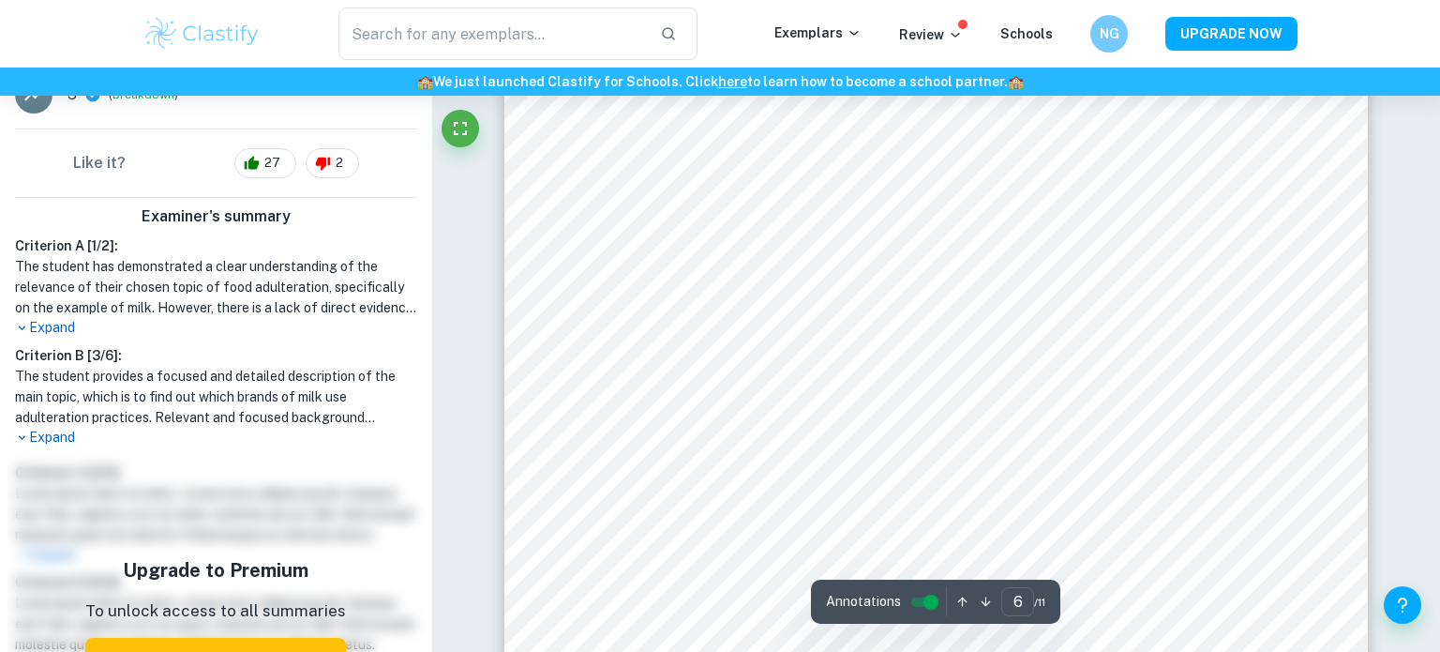
click at [57, 445] on p "Expand" at bounding box center [216, 438] width 402 height 20
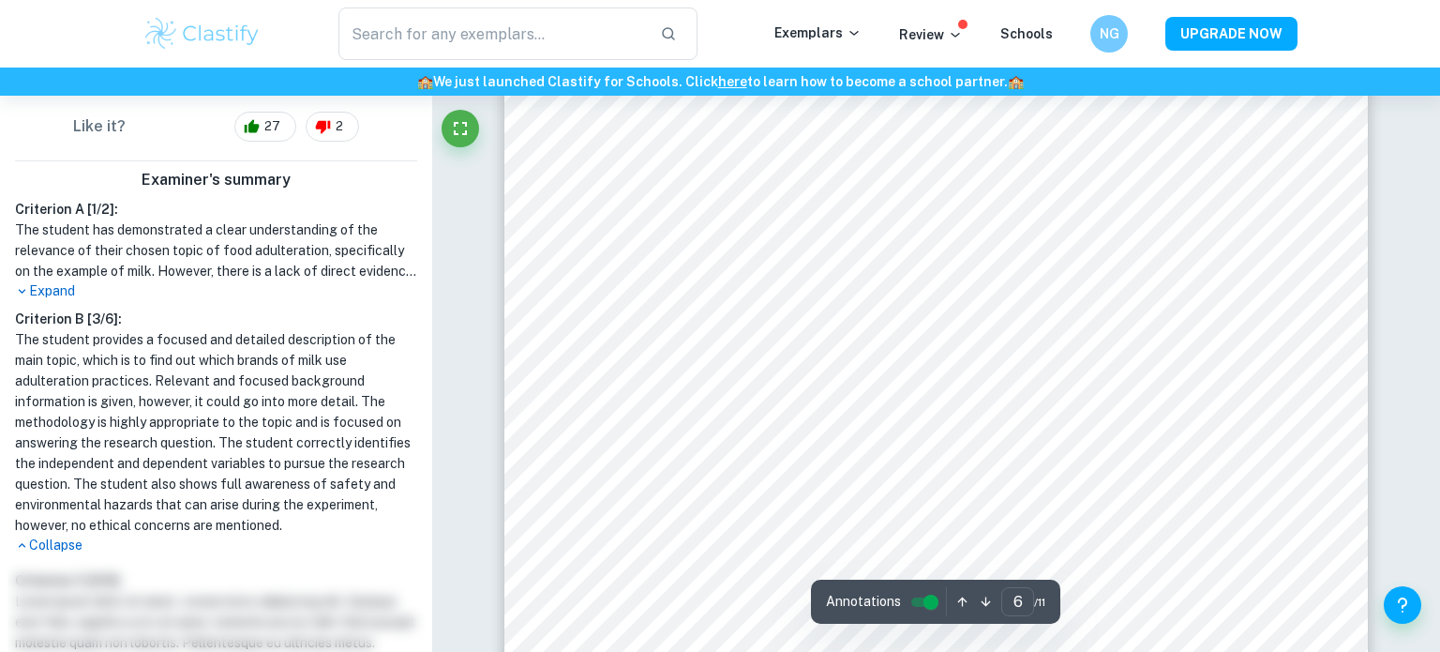
scroll to position [432, 0]
click at [487, 342] on div "Correct Criterion A Choice of the topic and research question is well-justified…" at bounding box center [936, 187] width 1008 height 13583
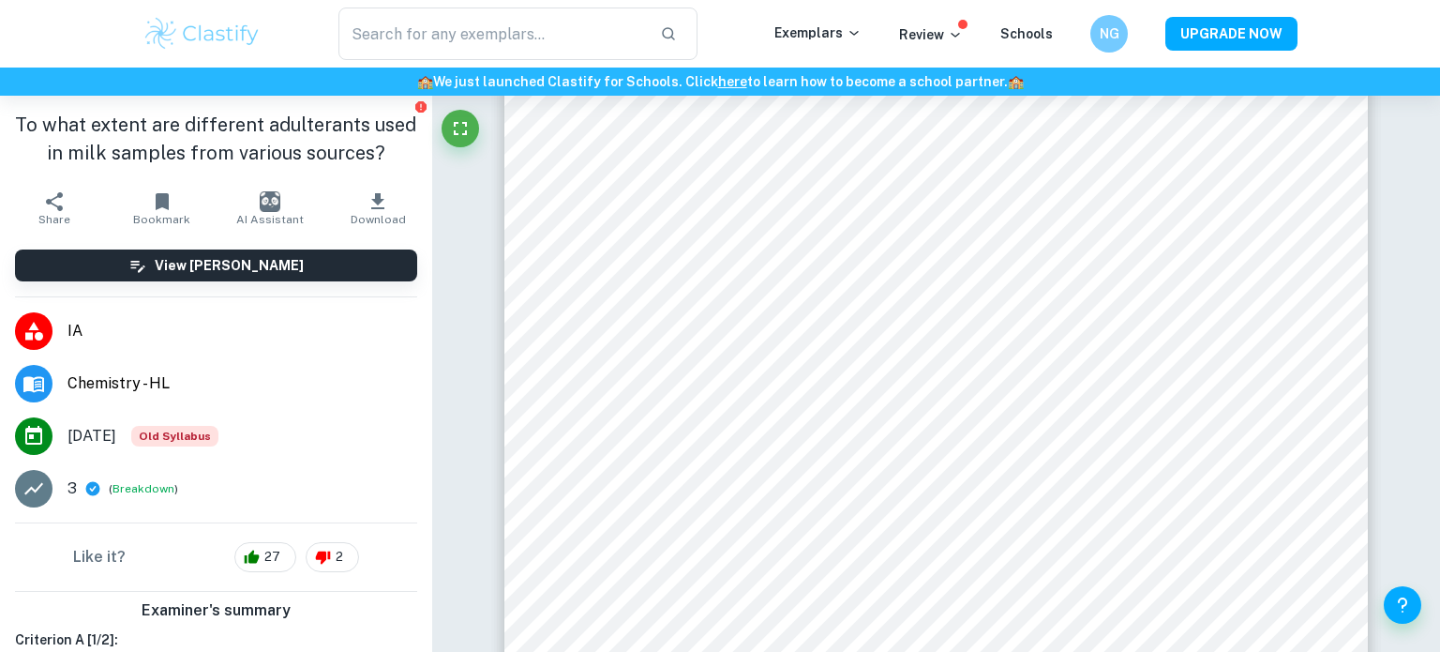
click at [270, 209] on img "button" at bounding box center [270, 201] width 21 height 21
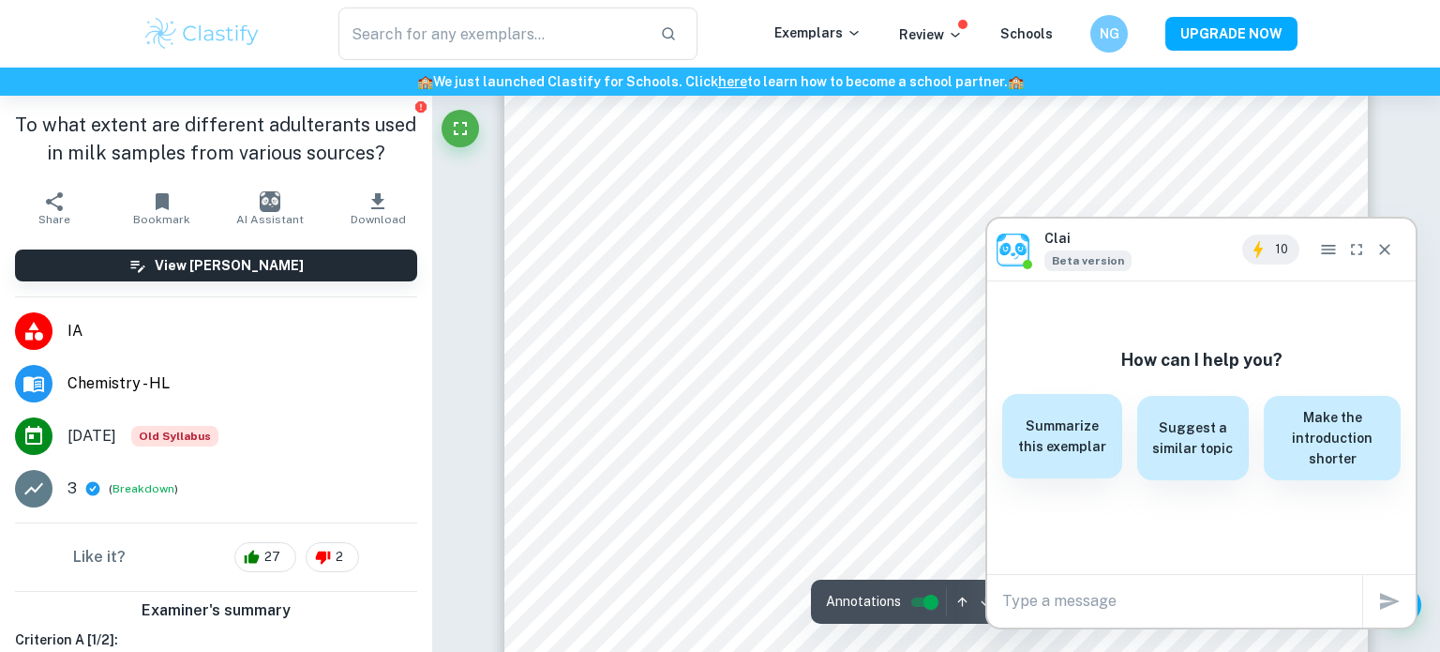
click at [1042, 458] on div "Summarize this exemplar" at bounding box center [1062, 436] width 119 height 84
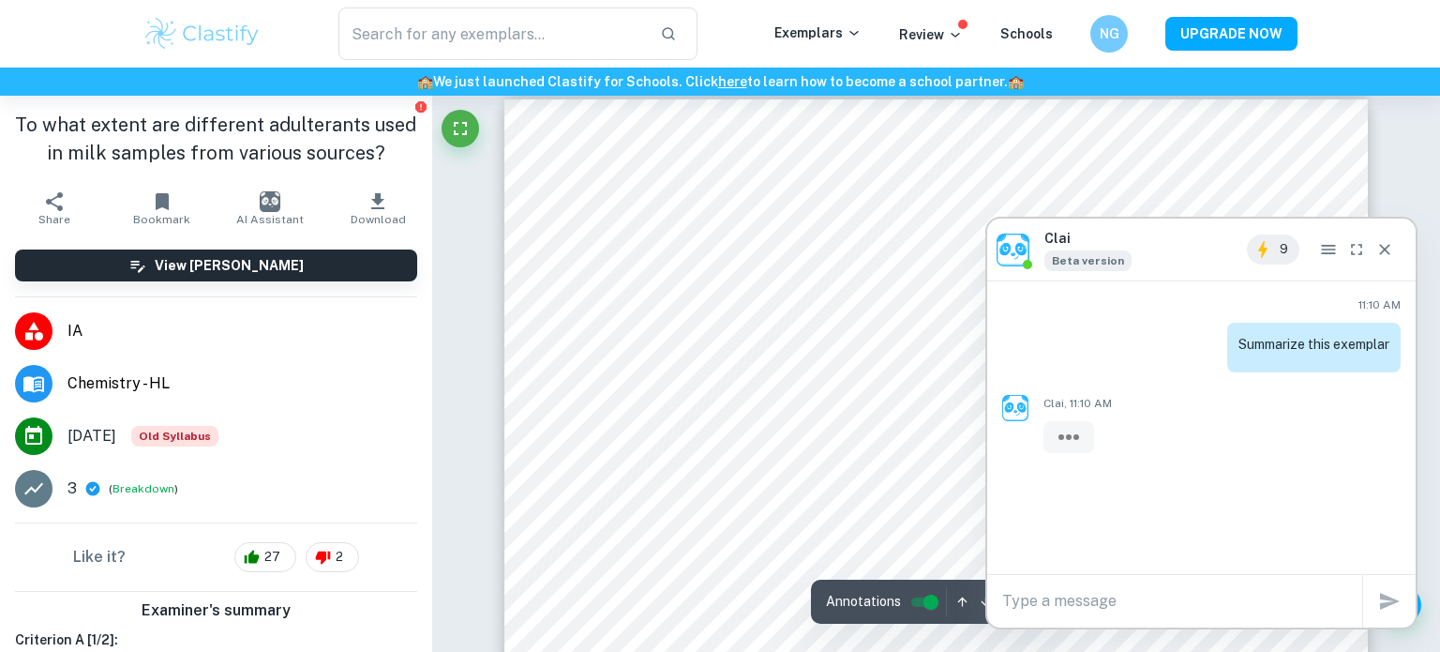
scroll to position [957, 0]
type input "1"
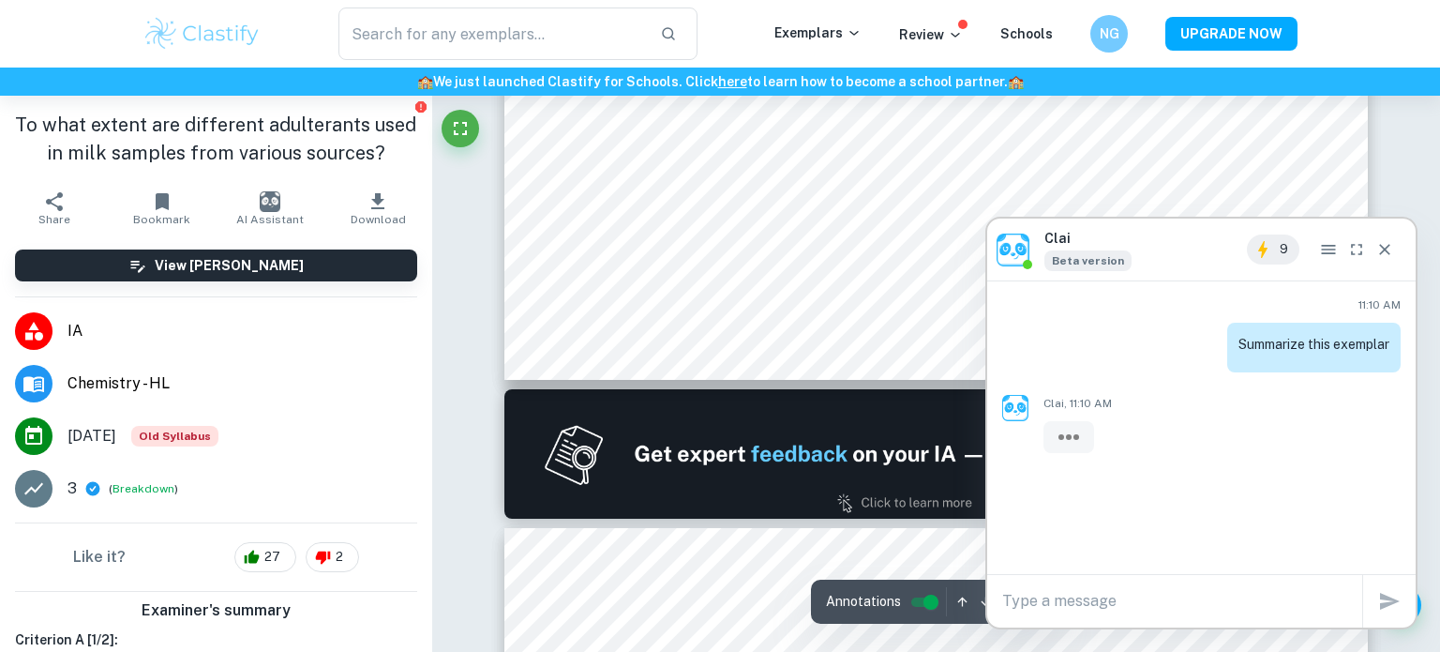
scroll to position [0, 0]
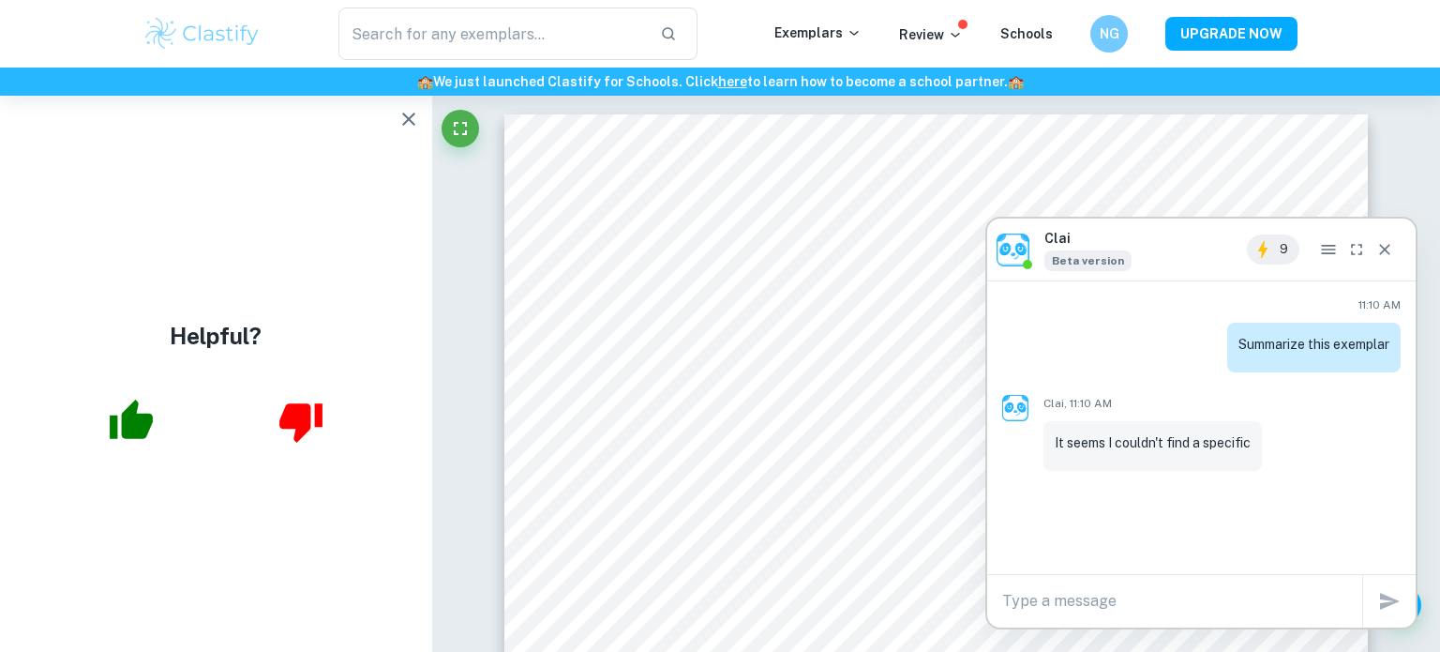
click at [404, 120] on icon "button" at bounding box center [409, 119] width 23 height 23
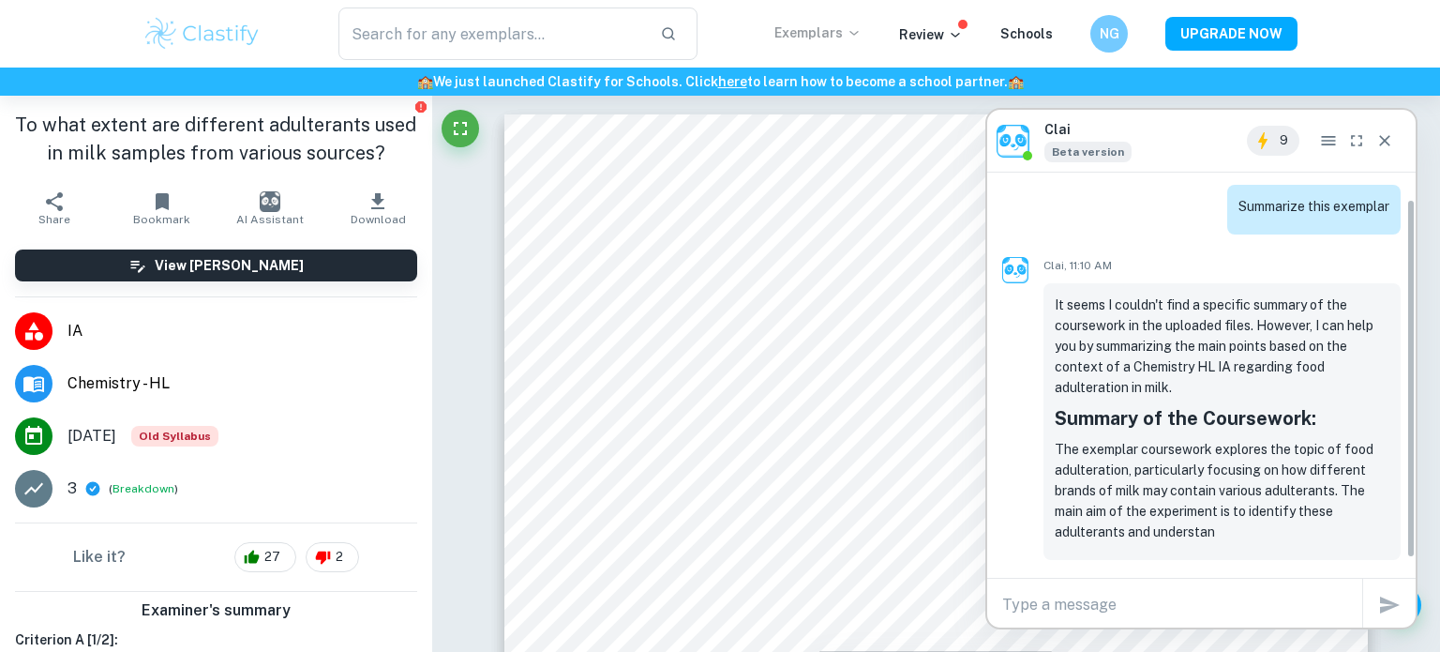
click at [830, 40] on p "Exemplars" at bounding box center [818, 33] width 87 height 21
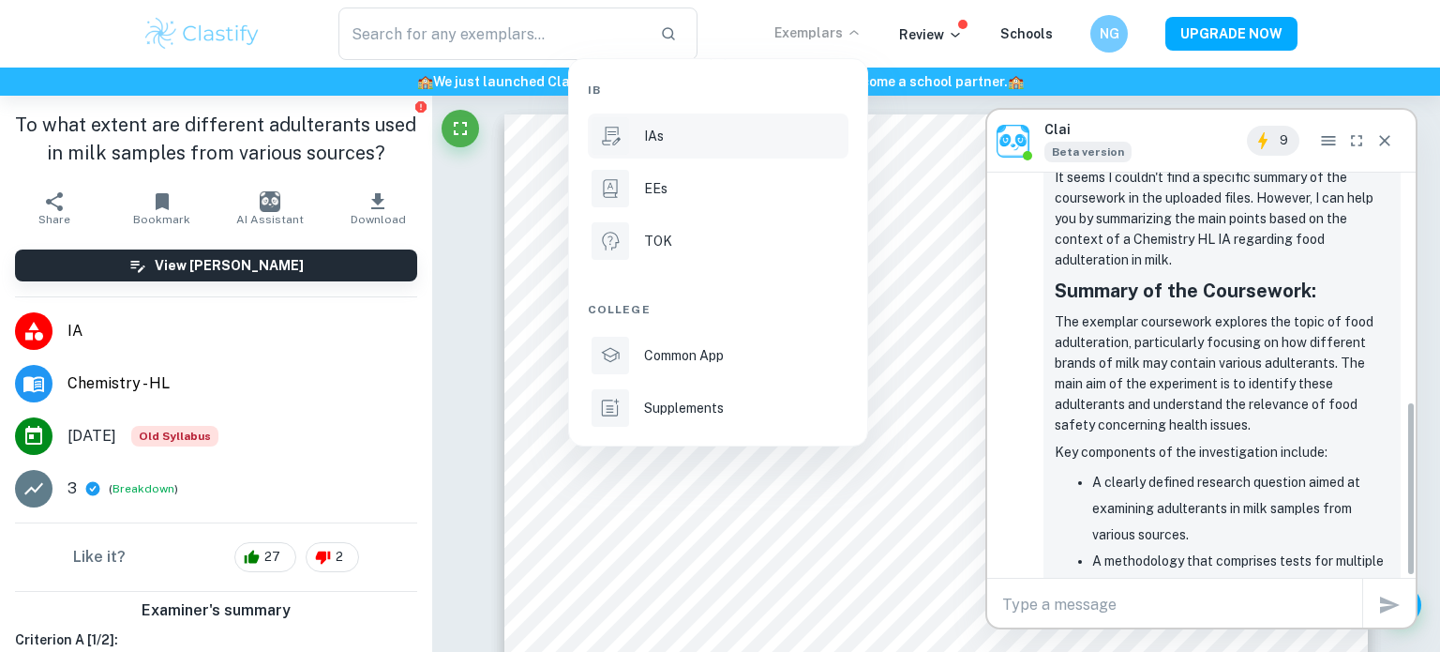
scroll to position [529, 0]
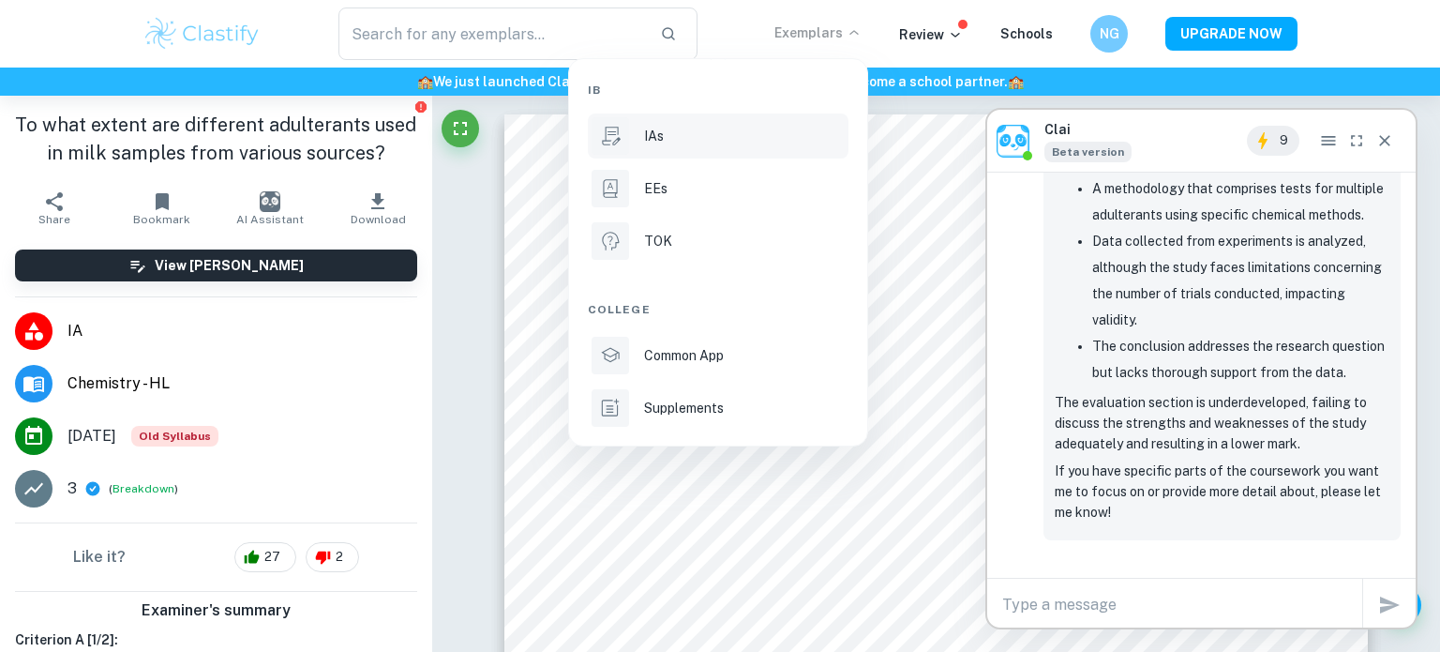
click at [760, 129] on div "IAs" at bounding box center [744, 136] width 201 height 21
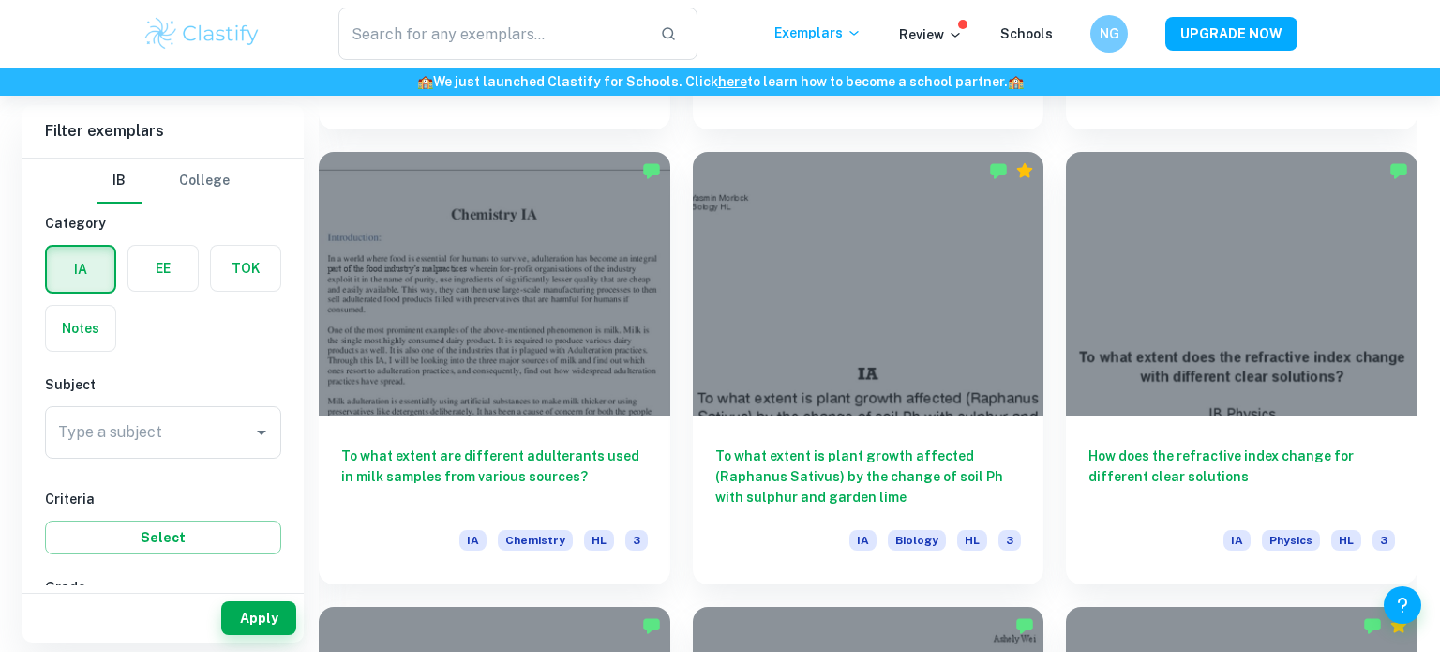
scroll to position [2294, 0]
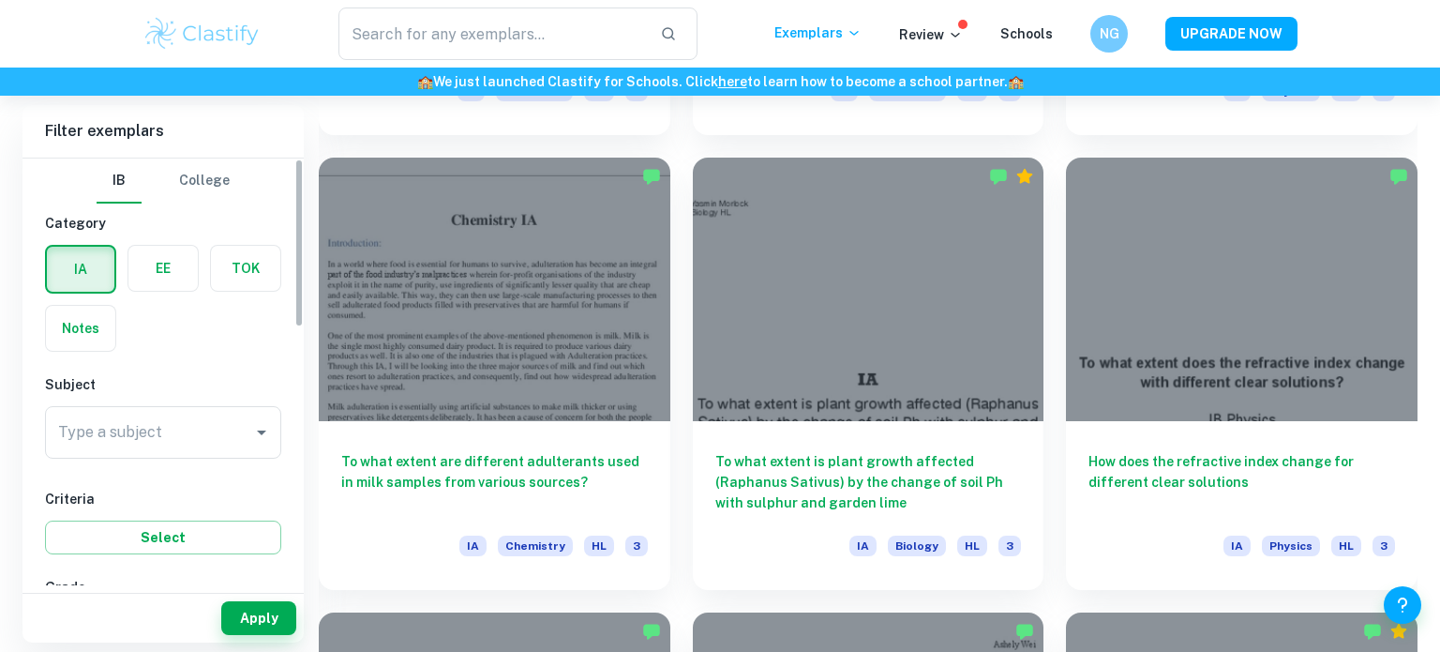
click at [90, 273] on label "button" at bounding box center [81, 269] width 68 height 45
click at [0, 0] on input "radio" at bounding box center [0, 0] width 0 height 0
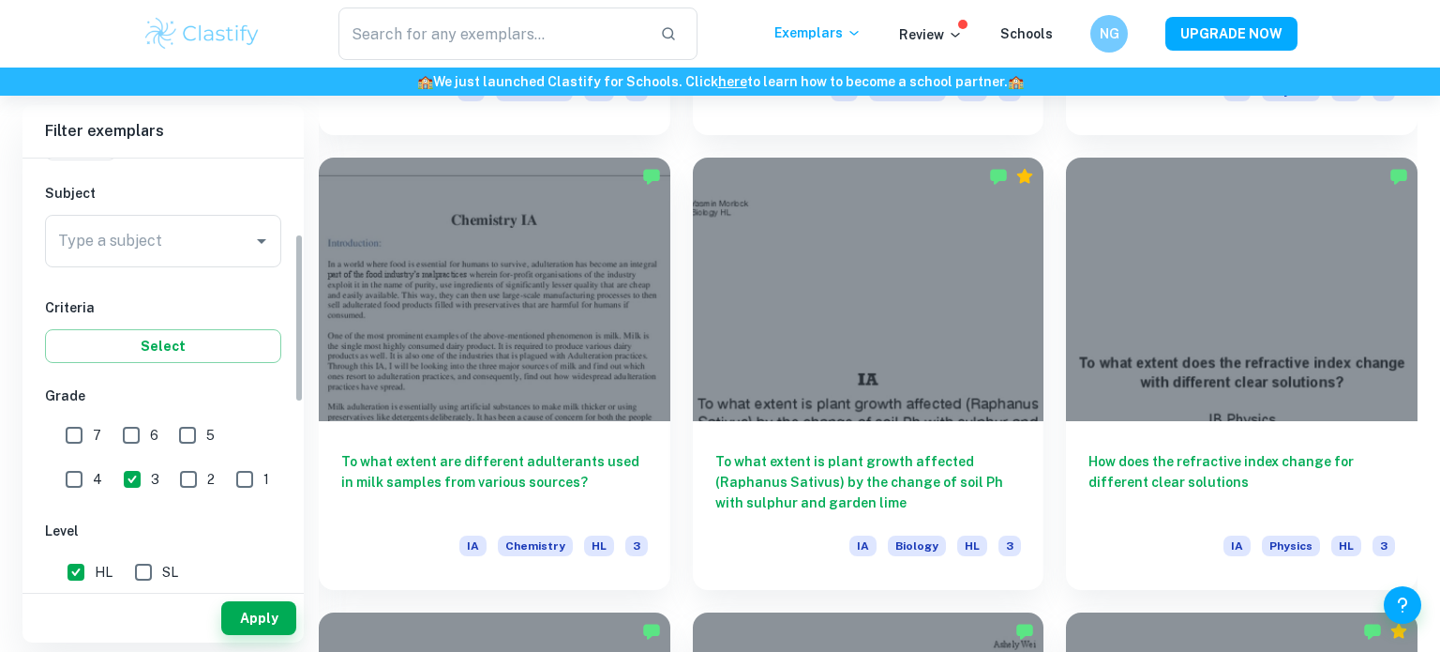
scroll to position [192, 0]
click at [108, 246] on div "Type a subject Type a subject" at bounding box center [163, 240] width 236 height 53
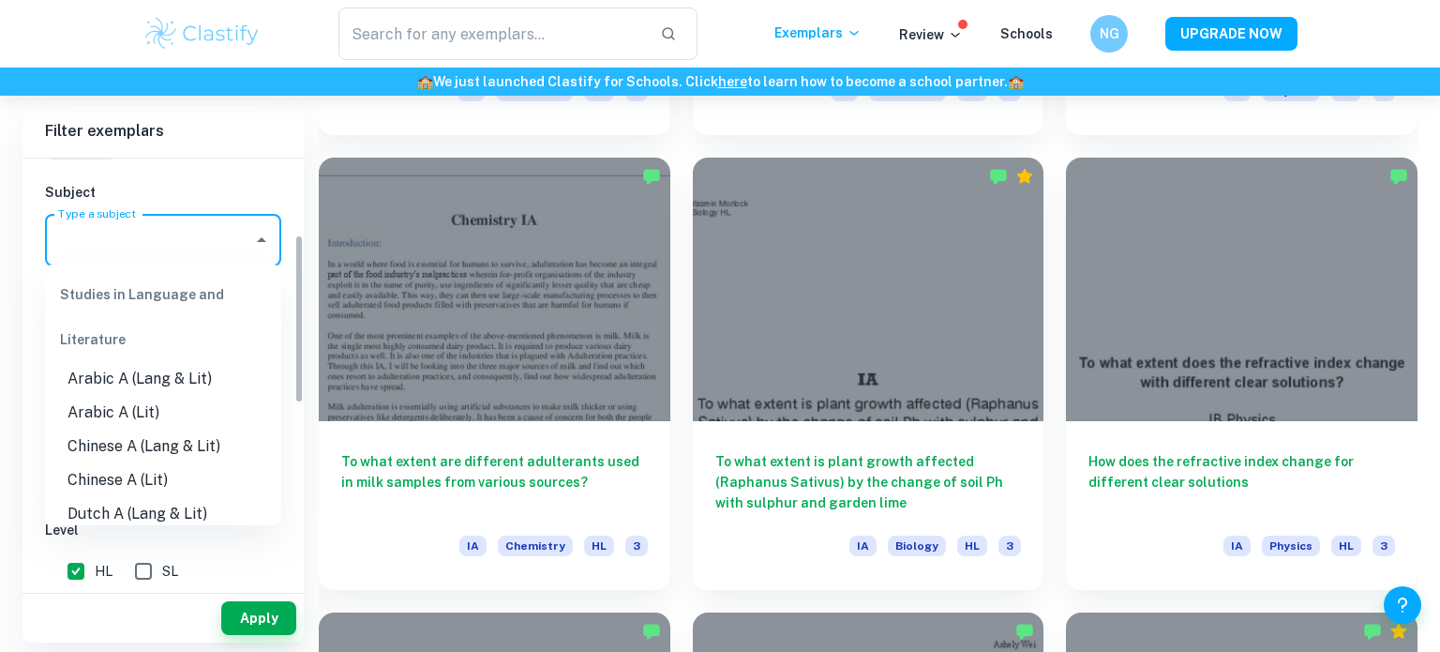
click at [194, 568] on div "HL SL" at bounding box center [167, 567] width 244 height 45
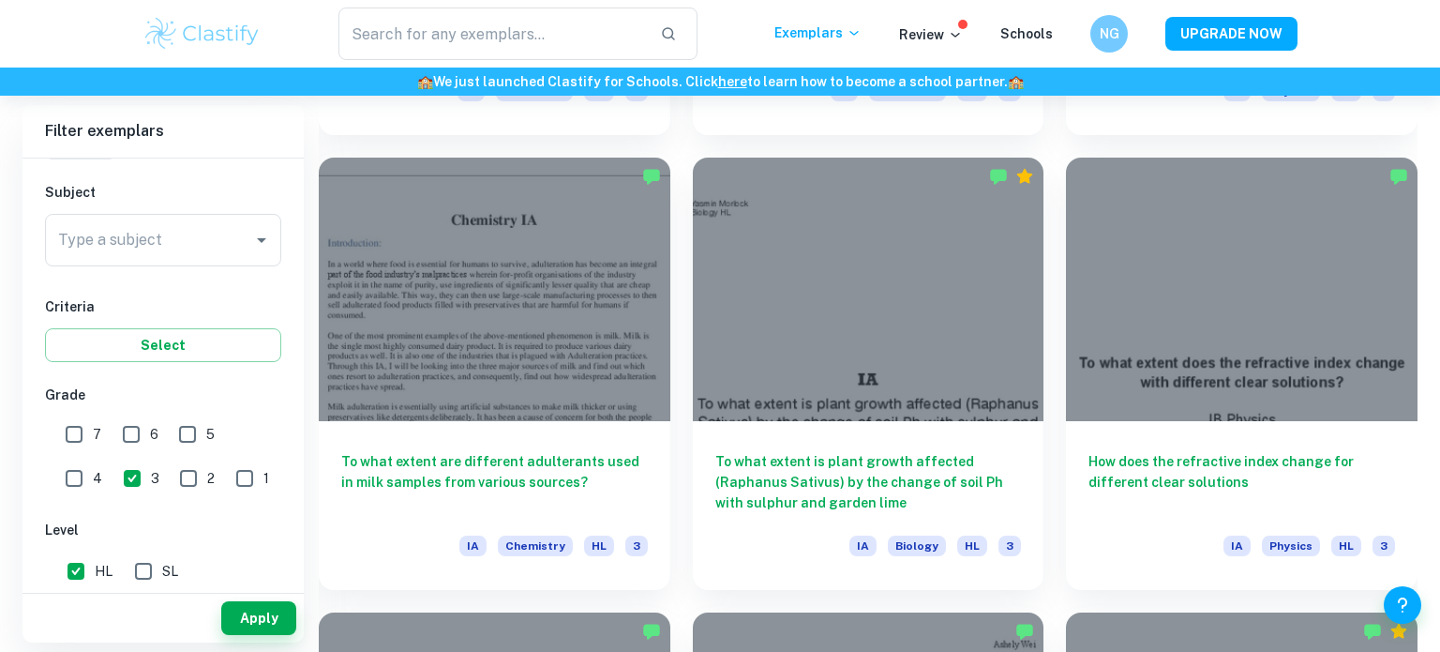
click at [226, 468] on input "1" at bounding box center [245, 479] width 38 height 38
checkbox input "true"
click at [113, 468] on input "3" at bounding box center [132, 479] width 38 height 38
checkbox input "false"
click at [78, 559] on input "HL" at bounding box center [76, 571] width 38 height 38
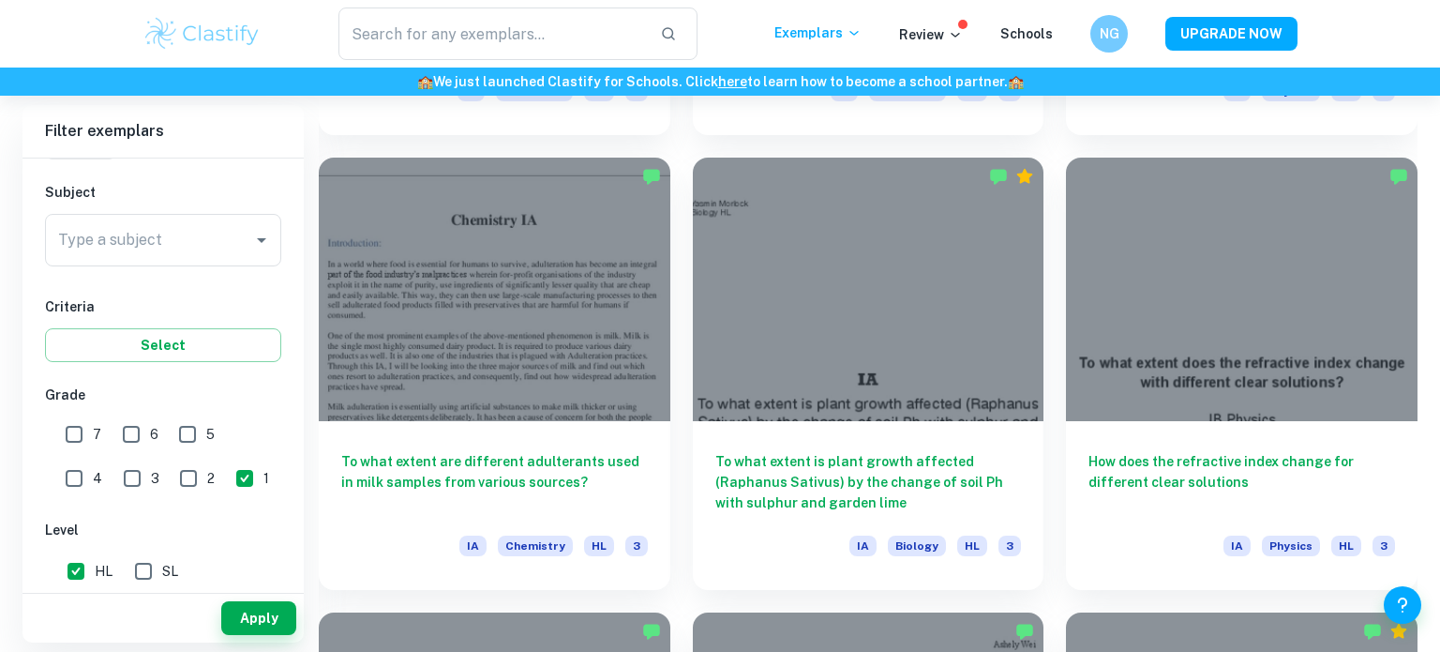
checkbox input "false"
click at [232, 618] on button "Apply" at bounding box center [258, 618] width 75 height 34
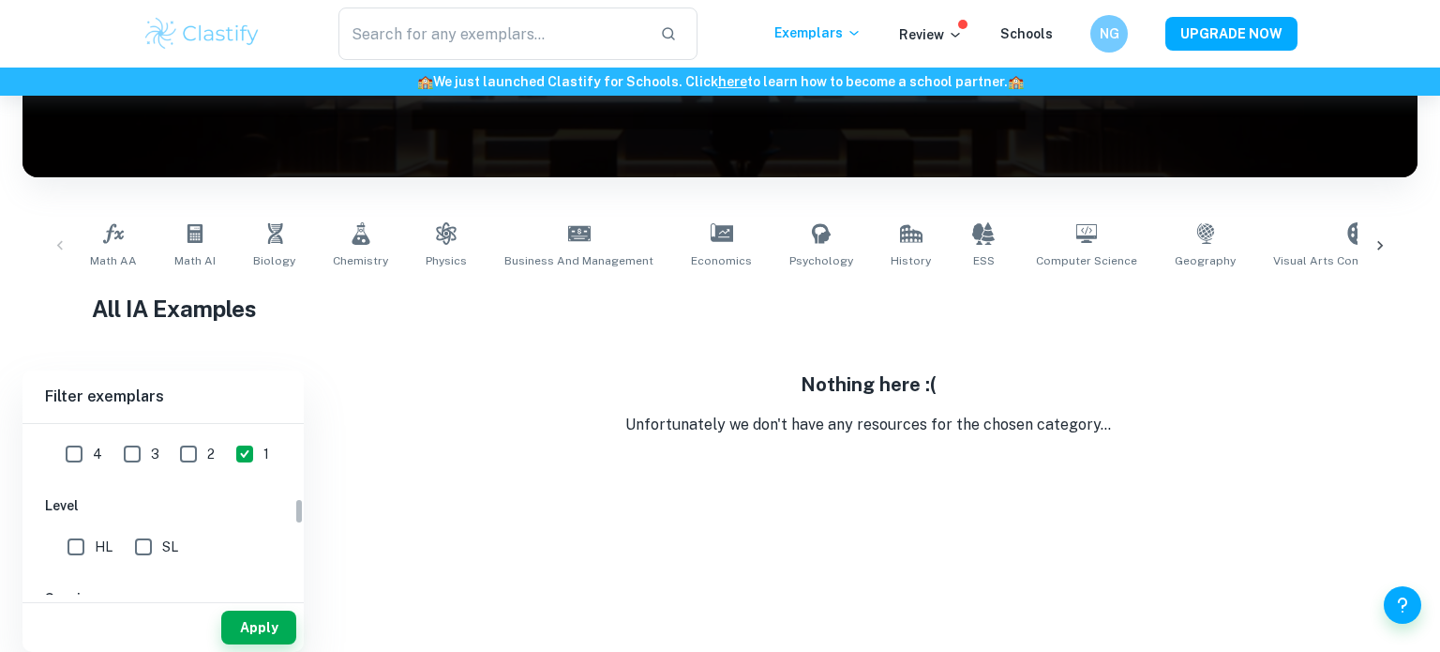
scroll to position [492, 0]
click at [170, 425] on input "2" at bounding box center [189, 444] width 38 height 38
checkbox input "true"
click at [226, 436] on input "1" at bounding box center [245, 444] width 38 height 38
checkbox input "false"
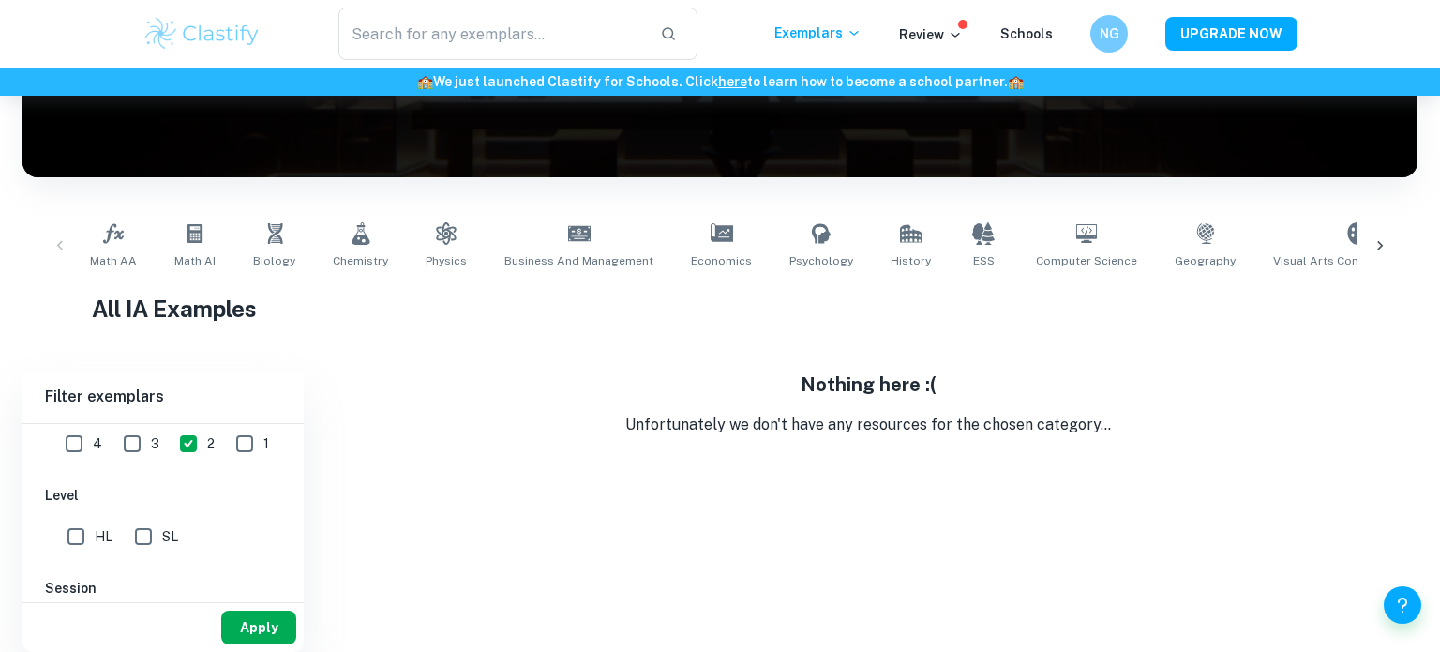
click at [263, 614] on button "Apply" at bounding box center [258, 628] width 75 height 34
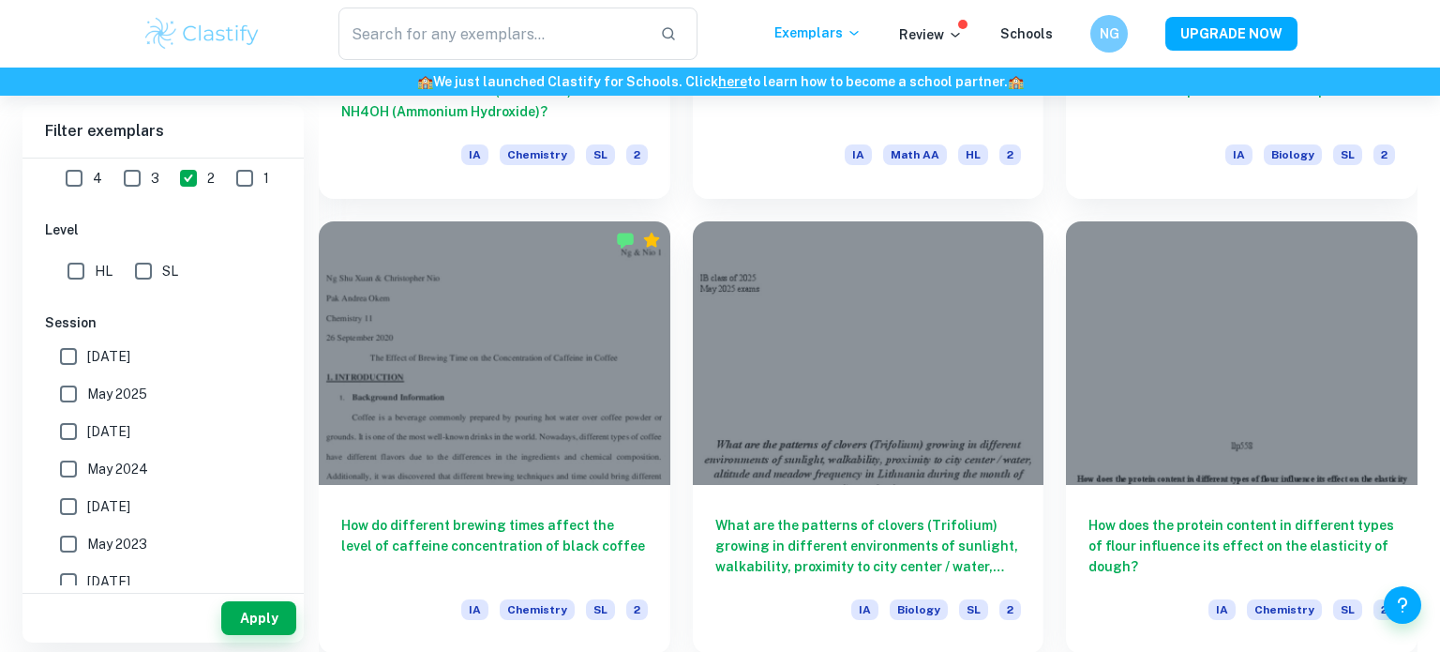
scroll to position [2229, 0]
click at [510, 468] on div at bounding box center [495, 354] width 352 height 264
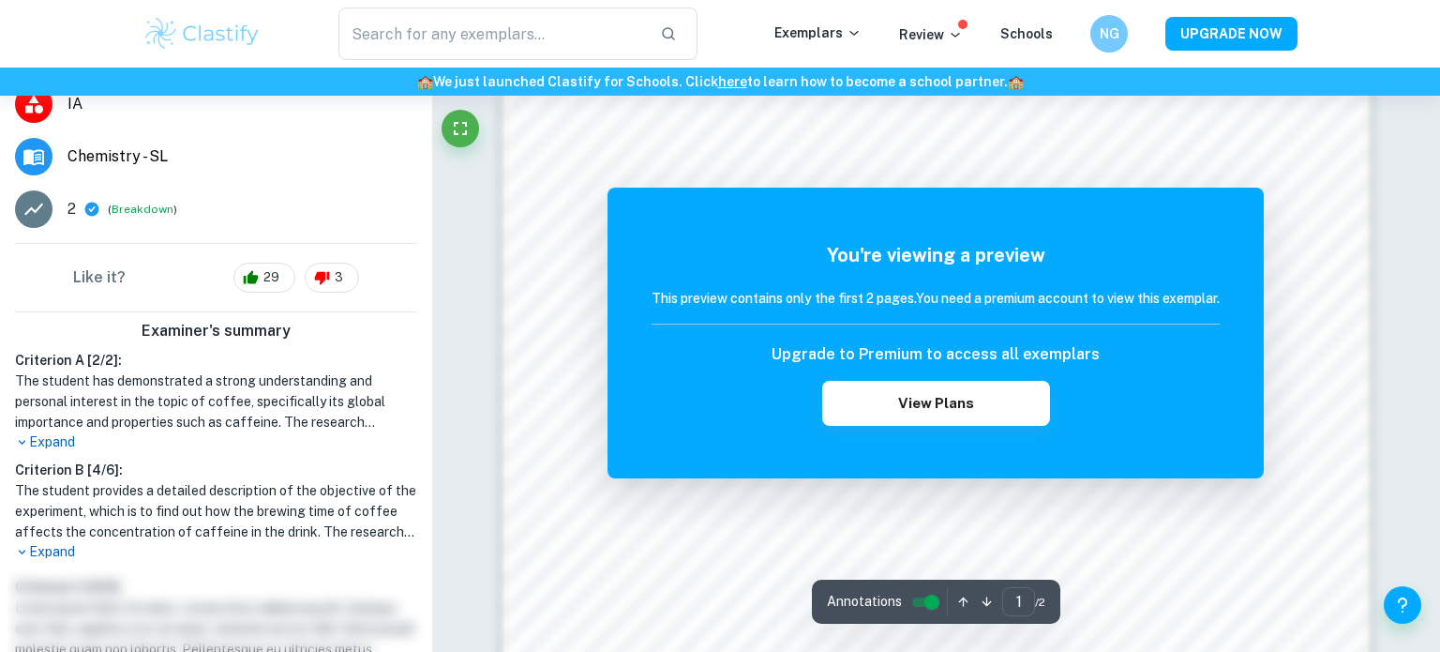
scroll to position [1501, 0]
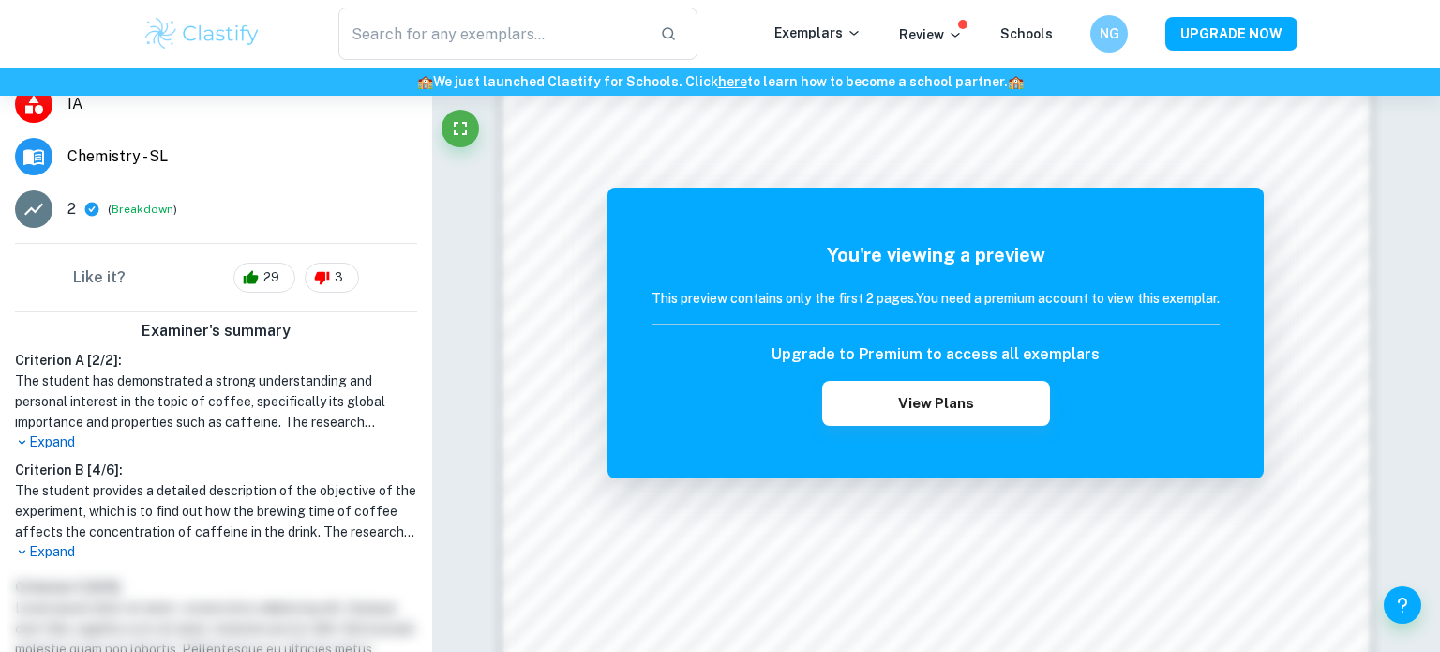
click at [191, 25] on img at bounding box center [202, 34] width 119 height 38
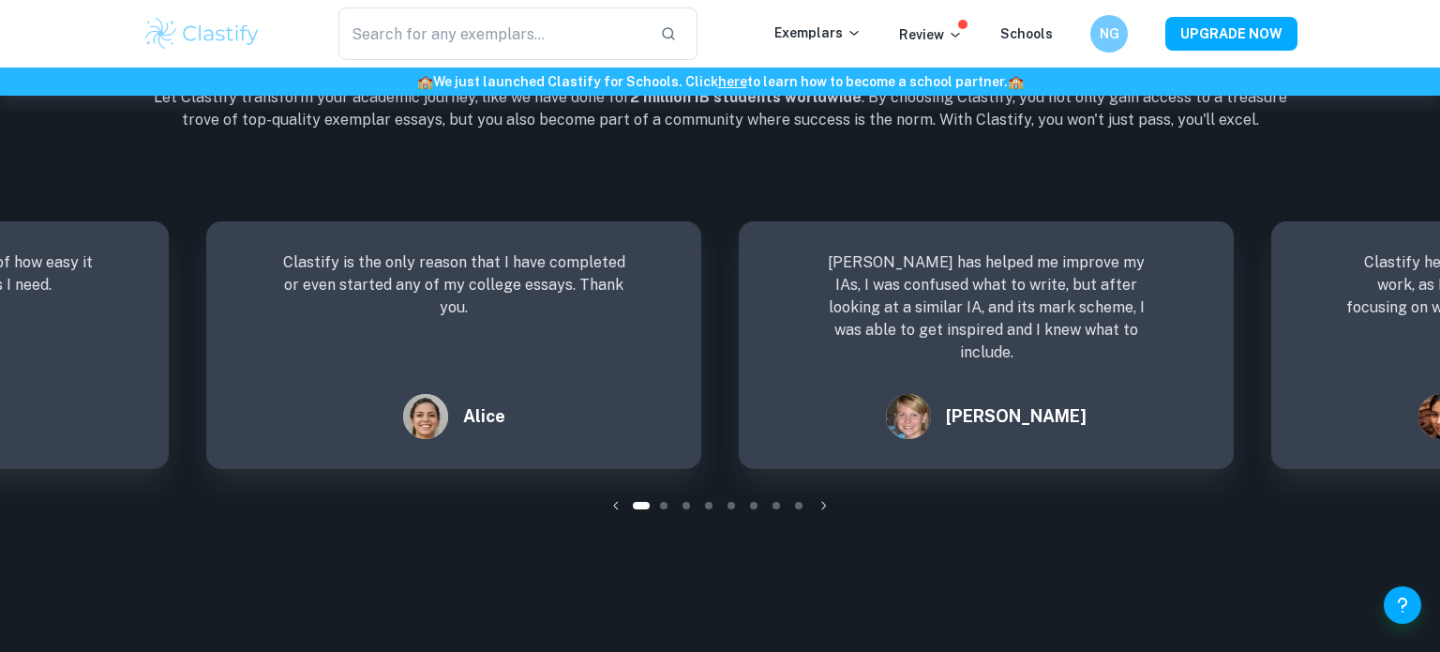
scroll to position [2527, 0]
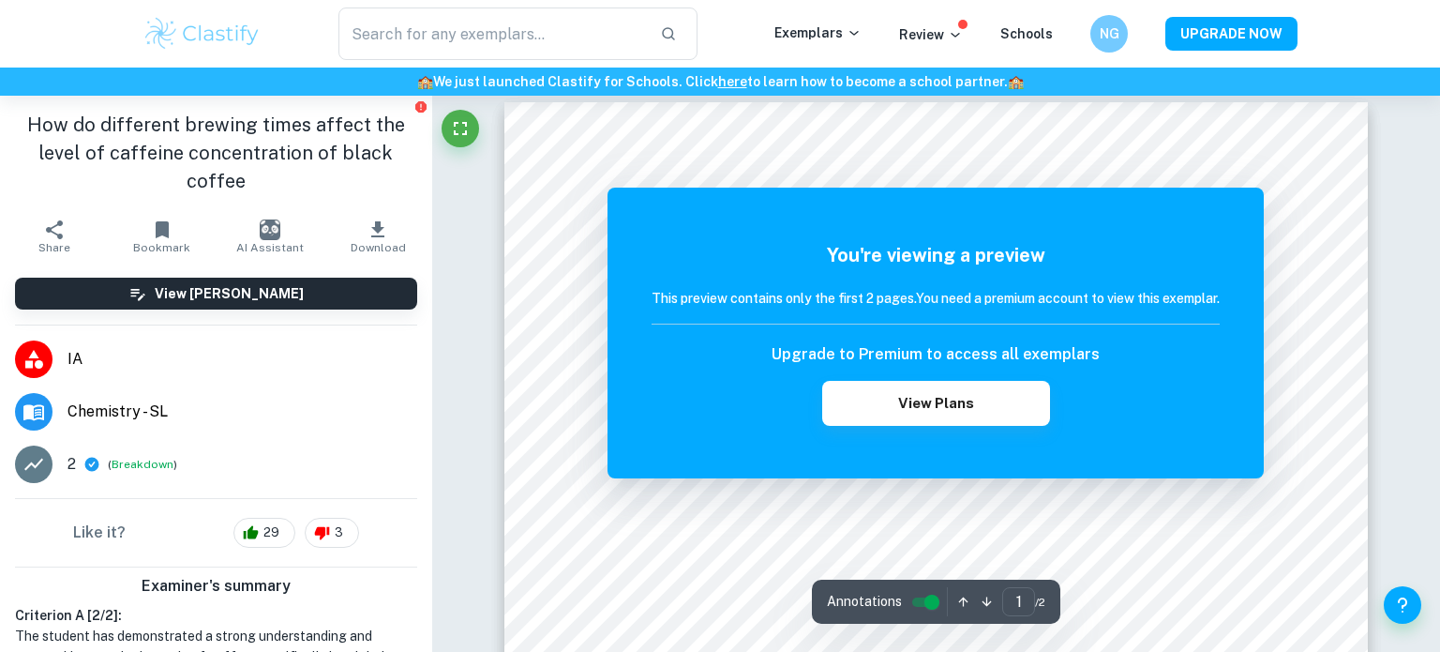
click at [243, 38] on img at bounding box center [202, 34] width 119 height 38
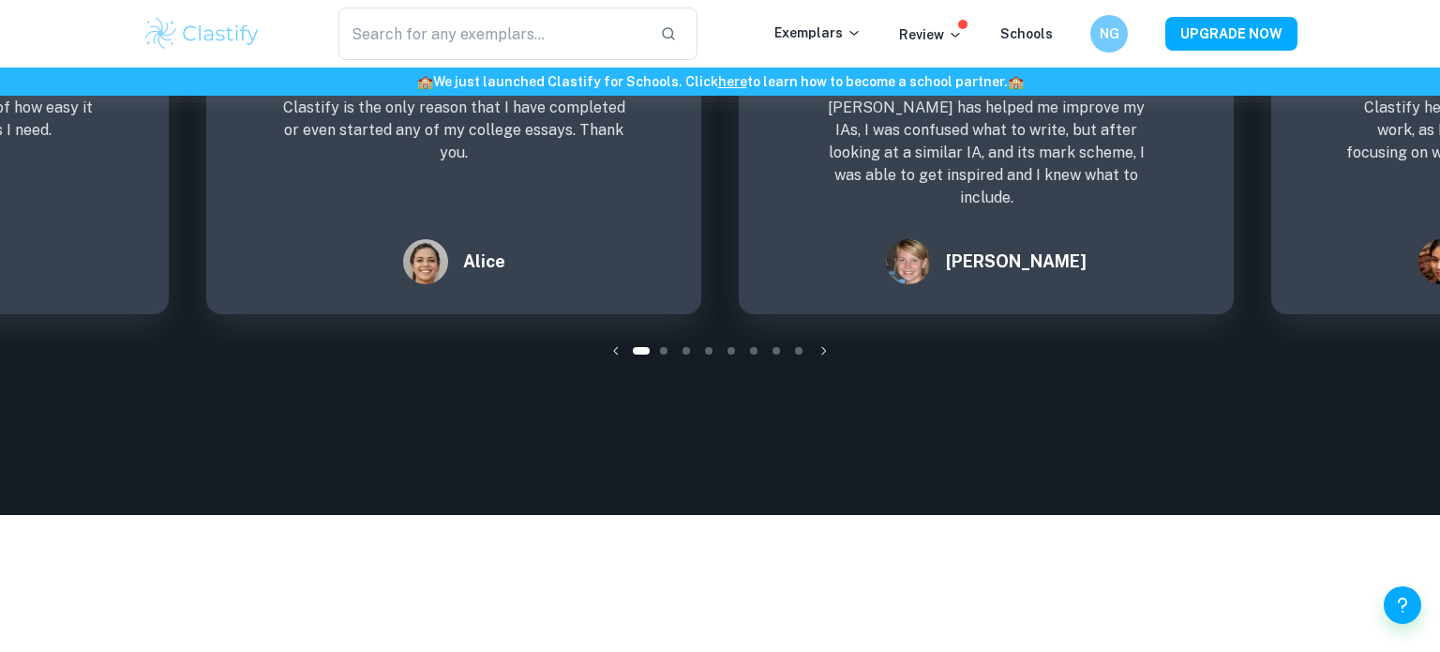
scroll to position [2678, 0]
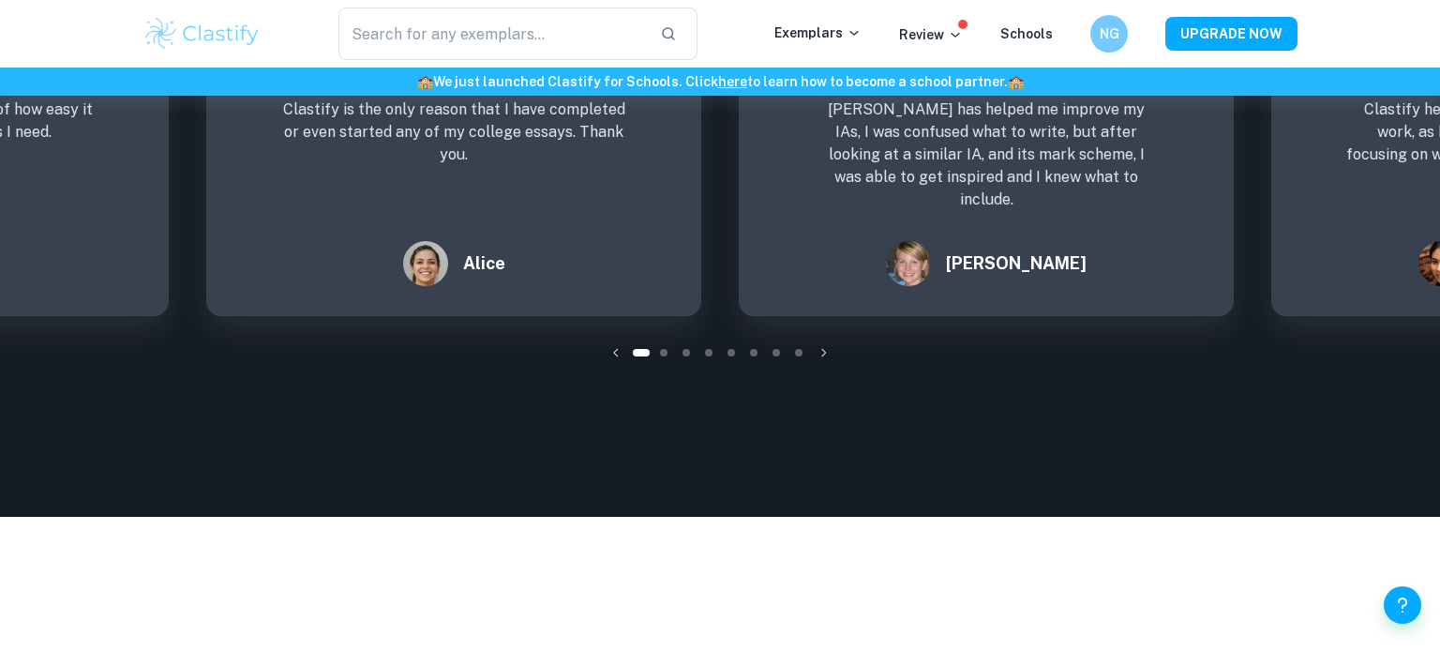
click at [820, 343] on icon "button" at bounding box center [824, 352] width 19 height 19
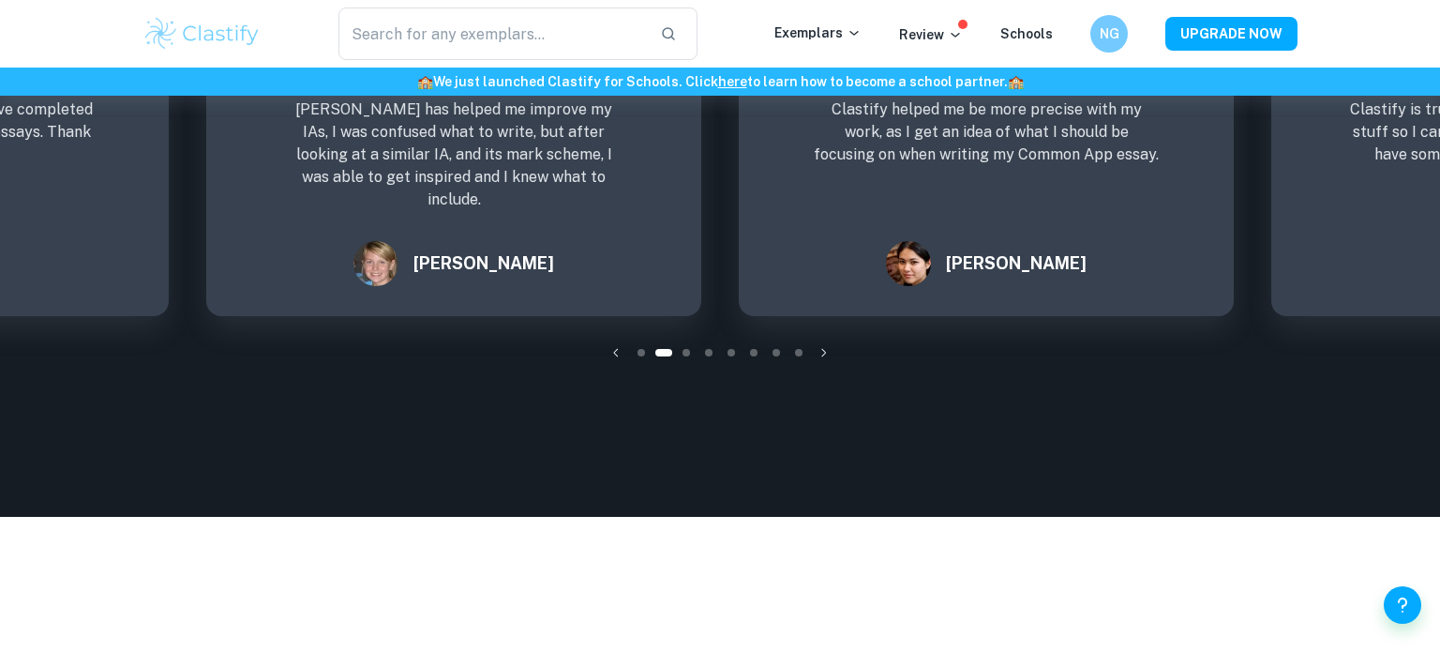
click at [820, 343] on icon "button" at bounding box center [824, 352] width 19 height 19
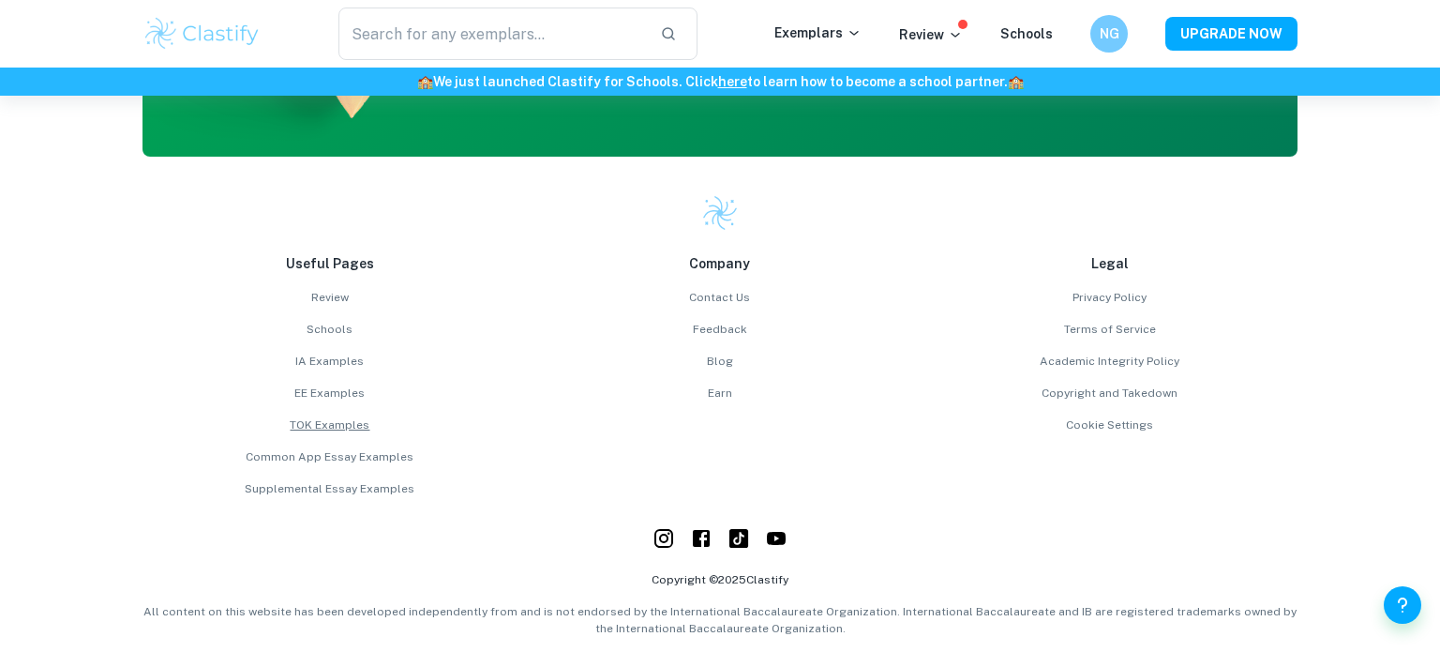
scroll to position [3814, 0]
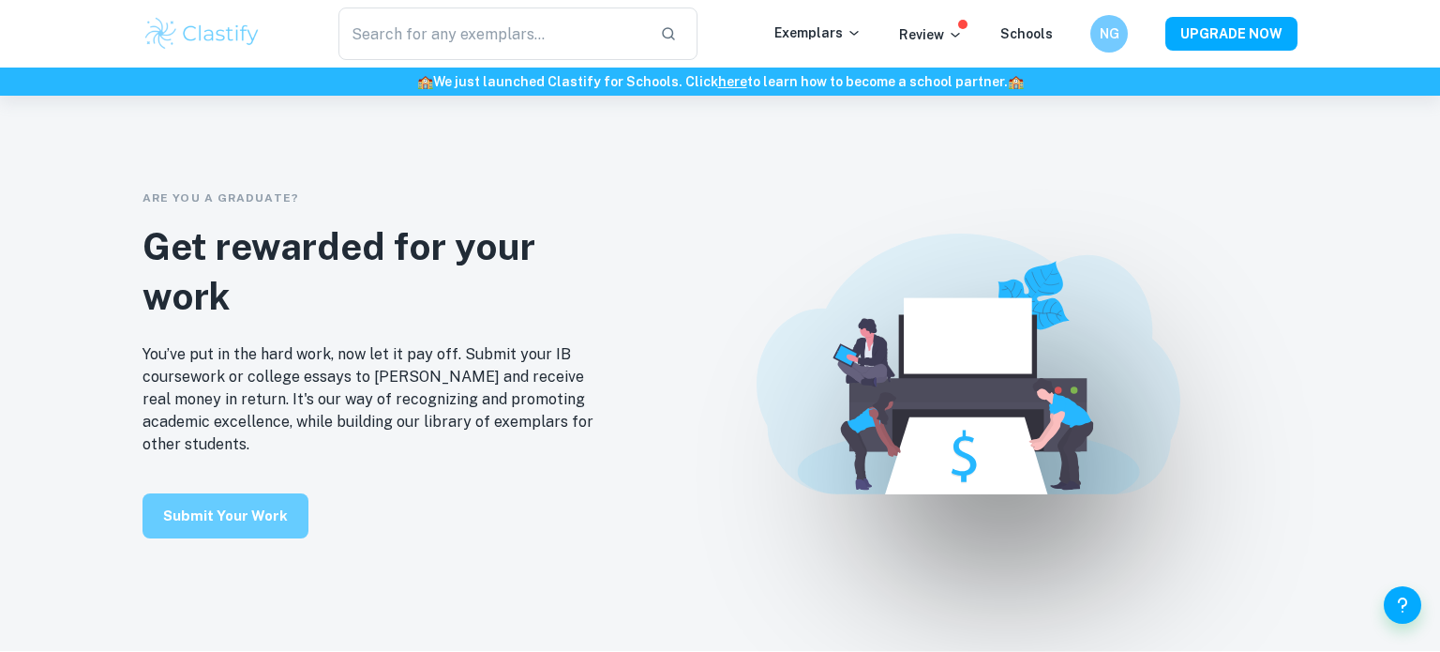
click at [275, 493] on button "Submit your work" at bounding box center [226, 515] width 166 height 45
